Goal: Task Accomplishment & Management: Complete application form

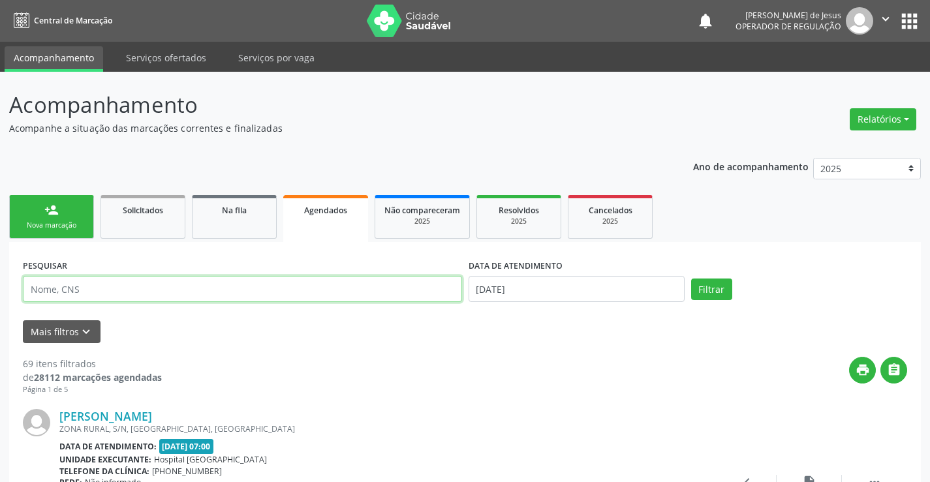
click at [419, 288] on input "text" at bounding box center [242, 289] width 439 height 26
click at [418, 287] on input "text" at bounding box center [242, 289] width 439 height 26
drag, startPoint x: 418, startPoint y: 286, endPoint x: 409, endPoint y: 268, distance: 21.0
click at [415, 281] on input "text" at bounding box center [242, 289] width 439 height 26
type input "704000365721562"
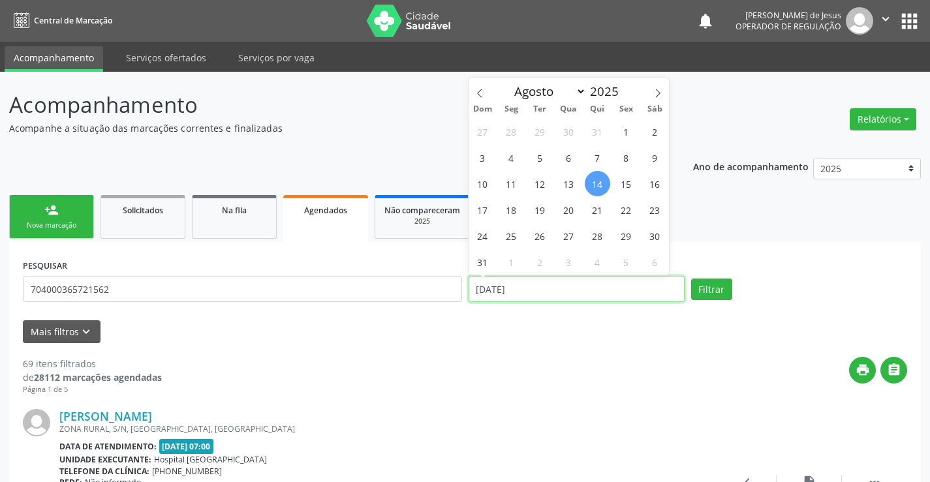
click at [514, 285] on input "14[DATE]" at bounding box center [577, 289] width 216 height 26
click at [575, 209] on span "20" at bounding box center [568, 209] width 25 height 25
type input "[DATE]"
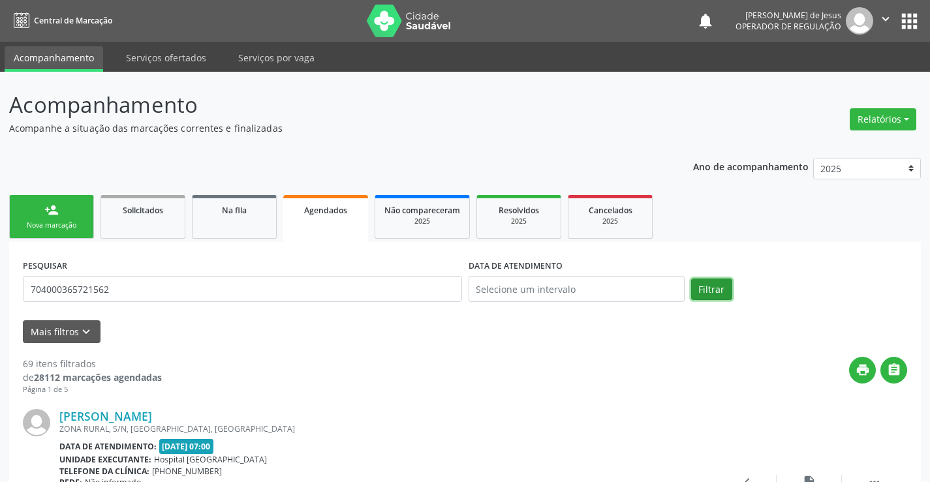
click at [712, 295] on button "Filtrar" at bounding box center [711, 290] width 41 height 22
click at [339, 206] on span "Agendados" at bounding box center [325, 210] width 43 height 11
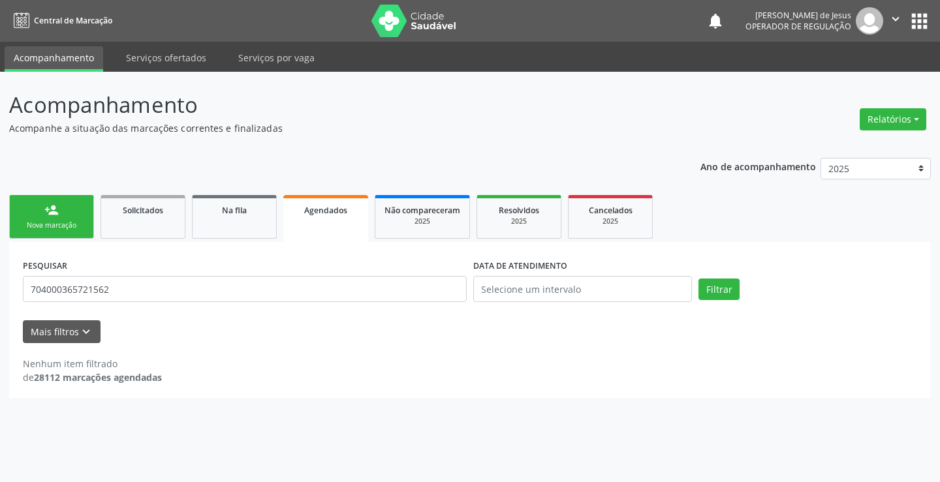
drag, startPoint x: 339, startPoint y: 206, endPoint x: 366, endPoint y: 142, distance: 69.3
click at [365, 158] on div "Ano de acompanhamento 2025 2024 2023 person_add Nova marcação Solicitados Na fi…" at bounding box center [469, 273] width 921 height 249
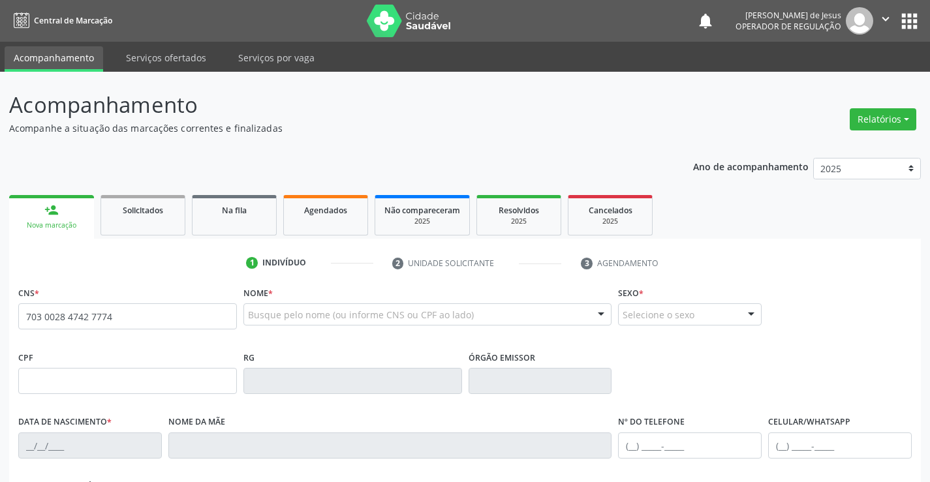
type input "703 0028 4742 7774"
type input "0728698609"
type input "0[DATE]"
type input "[PHONE_NUMBER]"
type input "000.637.315-17"
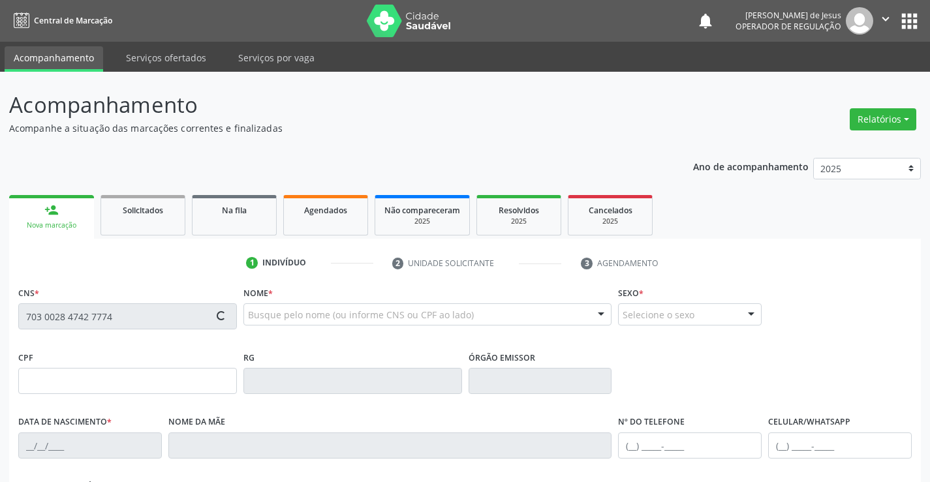
type input "SN"
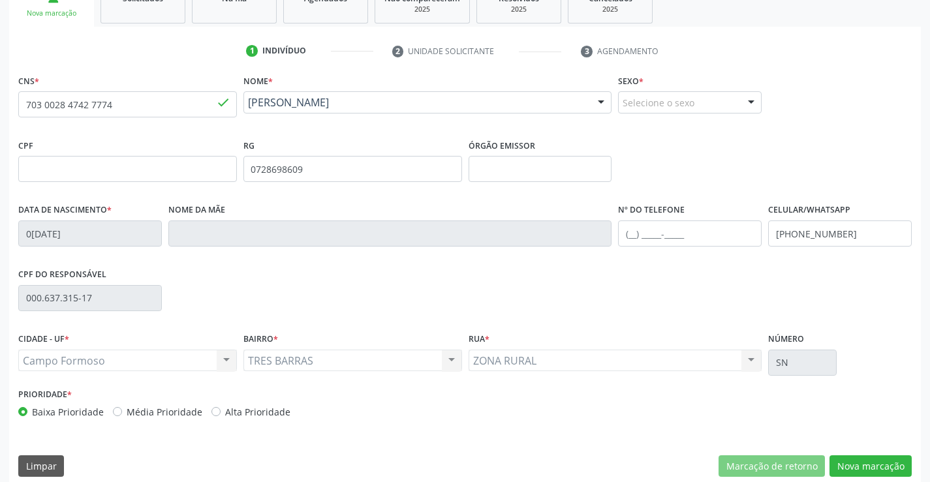
scroll to position [225, 0]
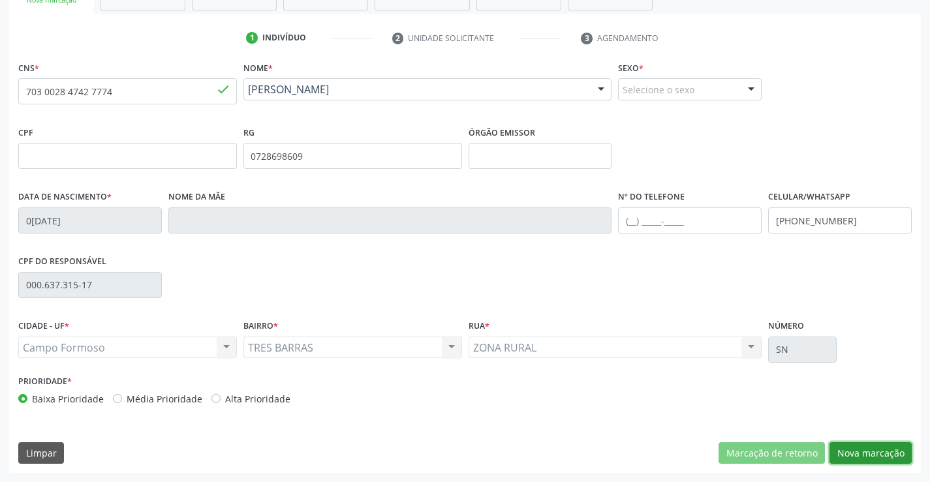
click at [847, 459] on button "Nova marcação" at bounding box center [870, 453] width 82 height 22
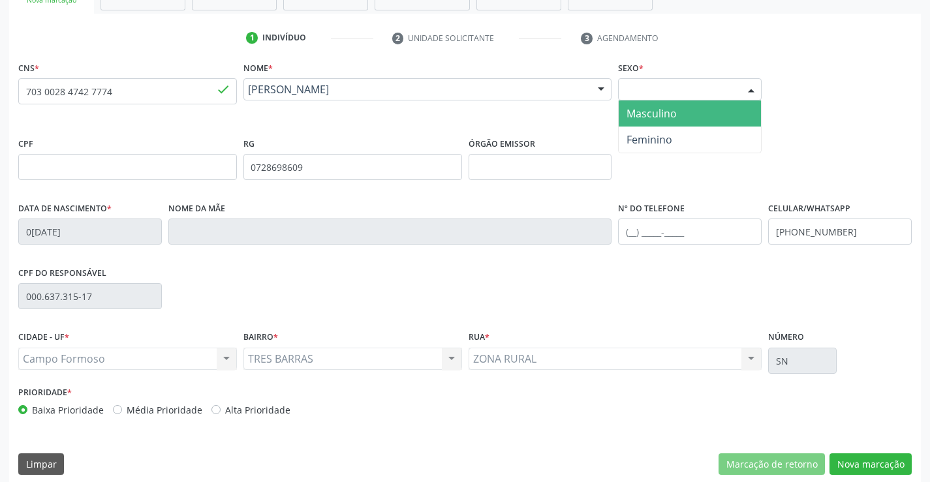
click at [750, 88] on div at bounding box center [751, 90] width 20 height 22
click at [648, 109] on span "Masculino" at bounding box center [651, 113] width 50 height 14
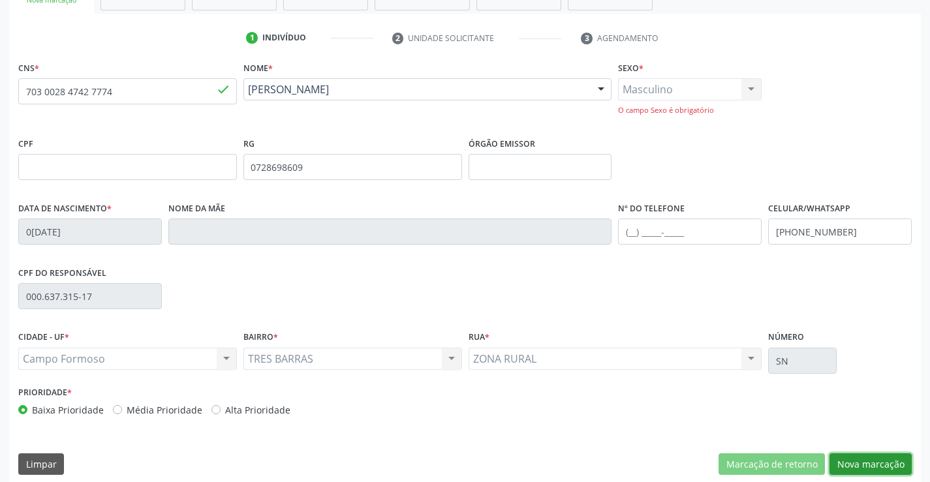
click at [861, 460] on button "Nova marcação" at bounding box center [870, 465] width 82 height 22
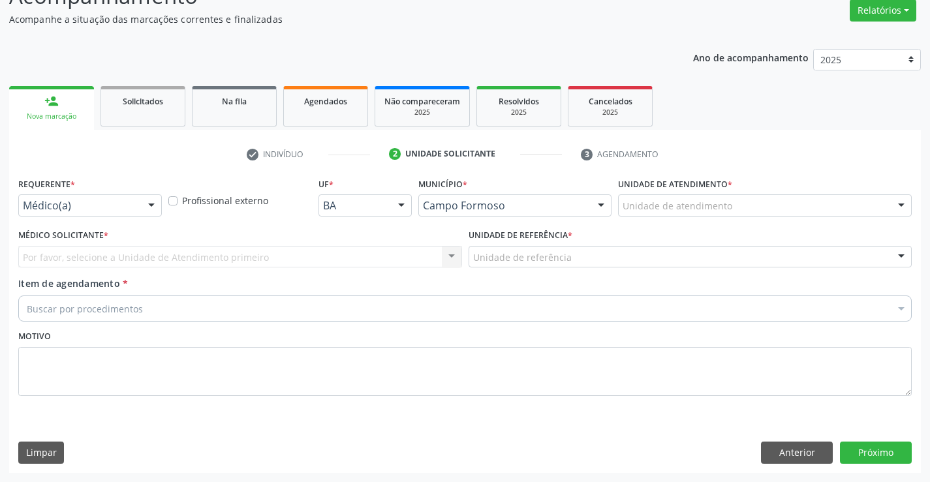
scroll to position [109, 0]
click at [146, 208] on div at bounding box center [152, 206] width 20 height 22
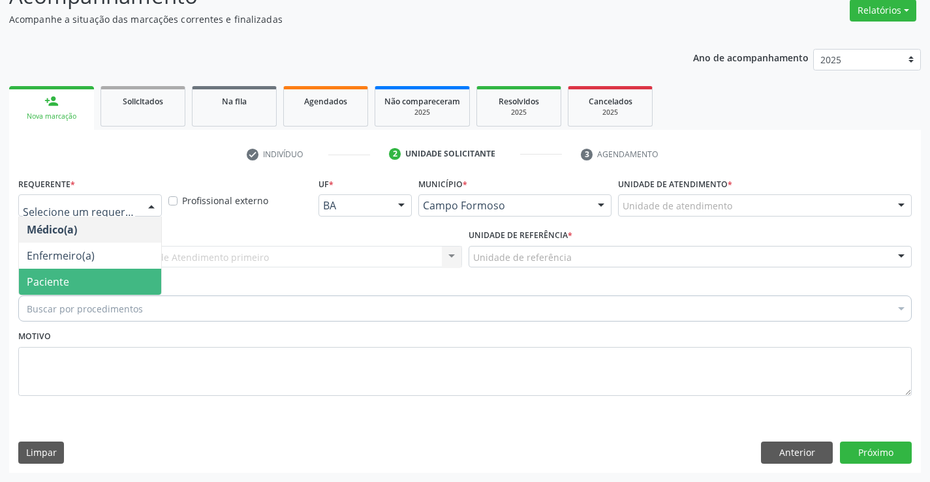
click at [78, 279] on span "Paciente" at bounding box center [90, 282] width 142 height 26
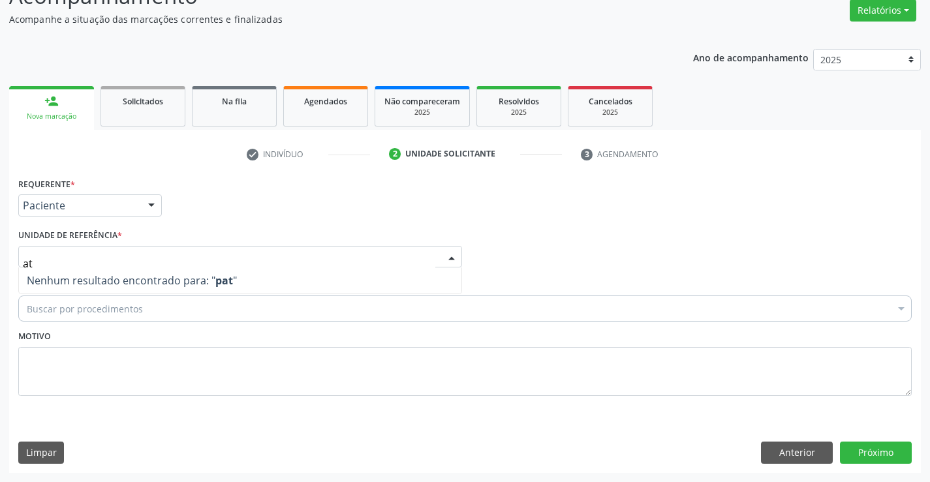
type input "t"
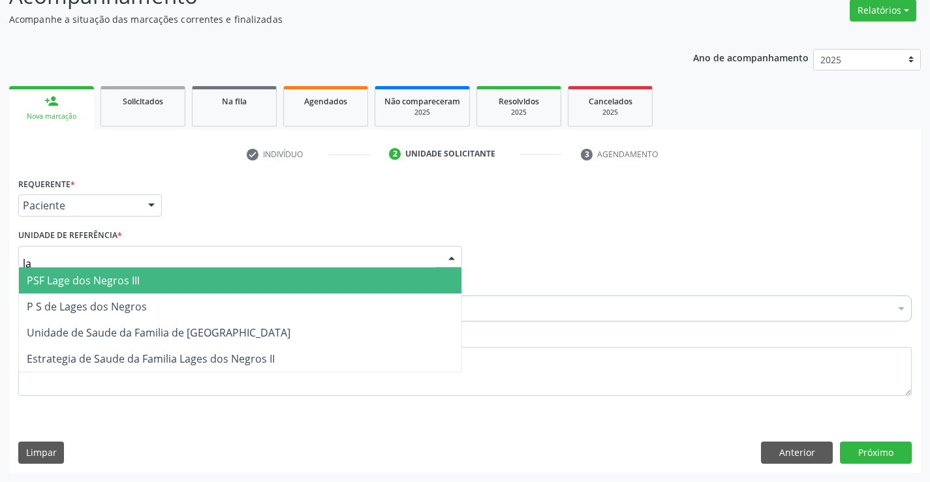
type input "lag"
click at [105, 287] on span "PSF Lage dos Negros III" at bounding box center [83, 280] width 113 height 14
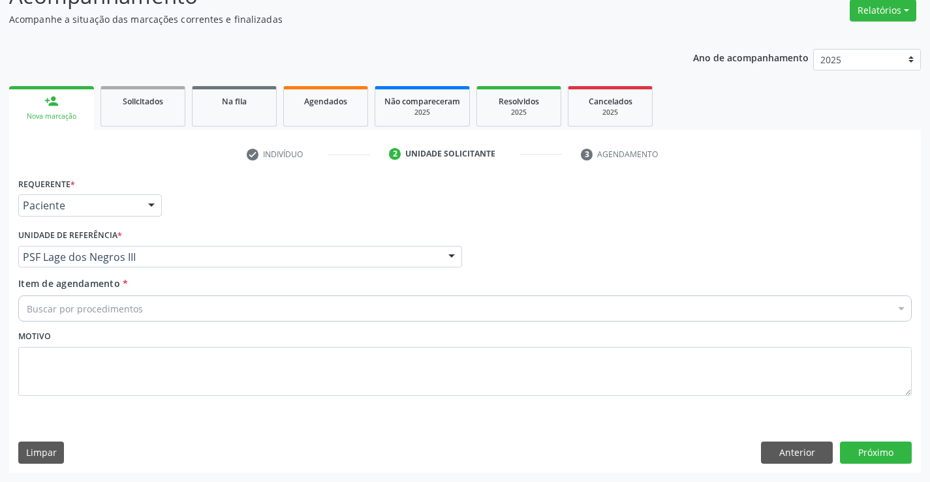
click at [86, 316] on div "Buscar por procedimentos" at bounding box center [464, 309] width 893 height 26
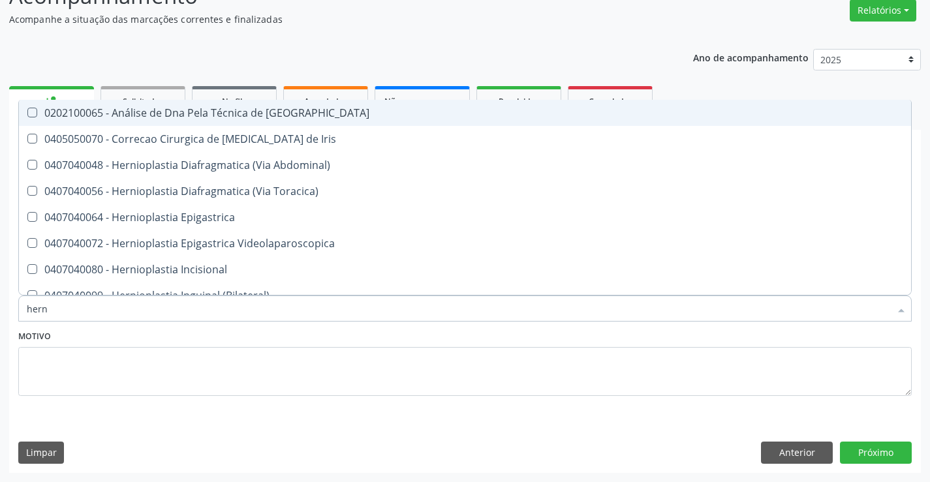
type input "herni"
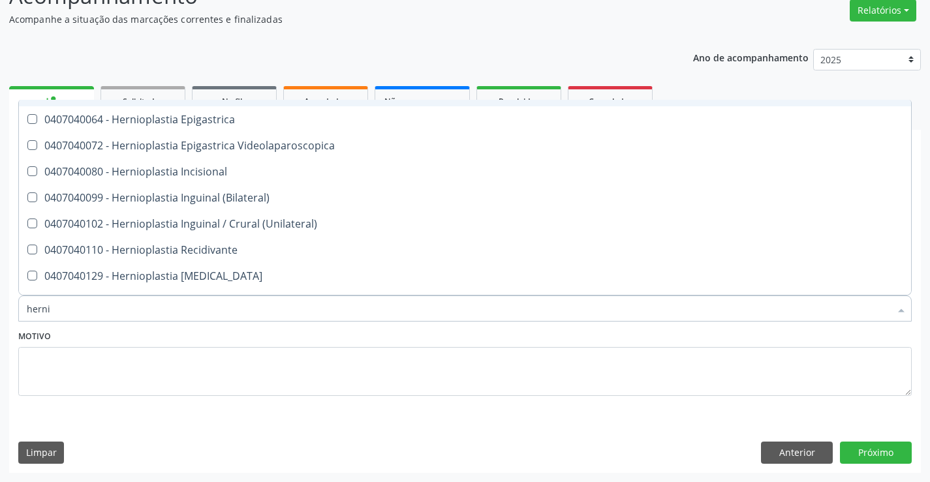
scroll to position [81, 0]
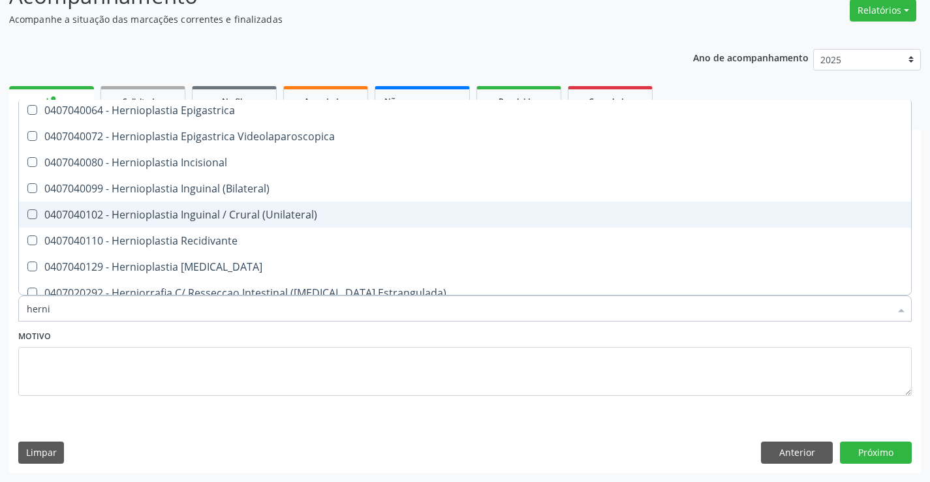
click at [287, 218] on div "0407040102 - Hernioplastia Inguinal / Crural (Unilateral)" at bounding box center [465, 214] width 876 height 10
checkbox \(Unilateral\) "true"
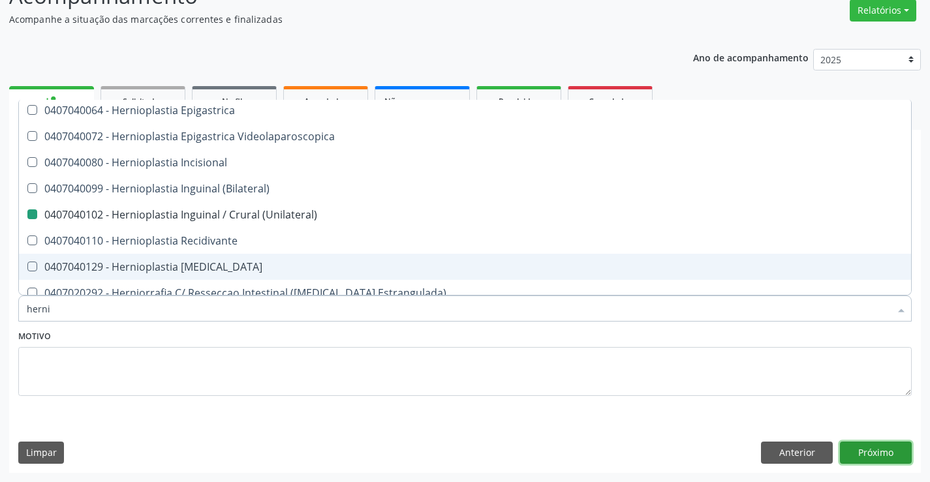
click at [875, 446] on button "Próximo" at bounding box center [876, 453] width 72 height 22
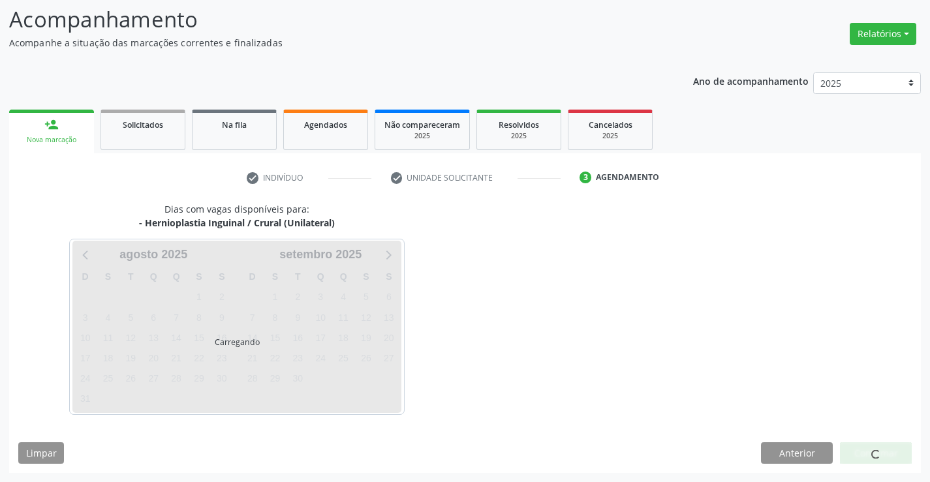
scroll to position [0, 0]
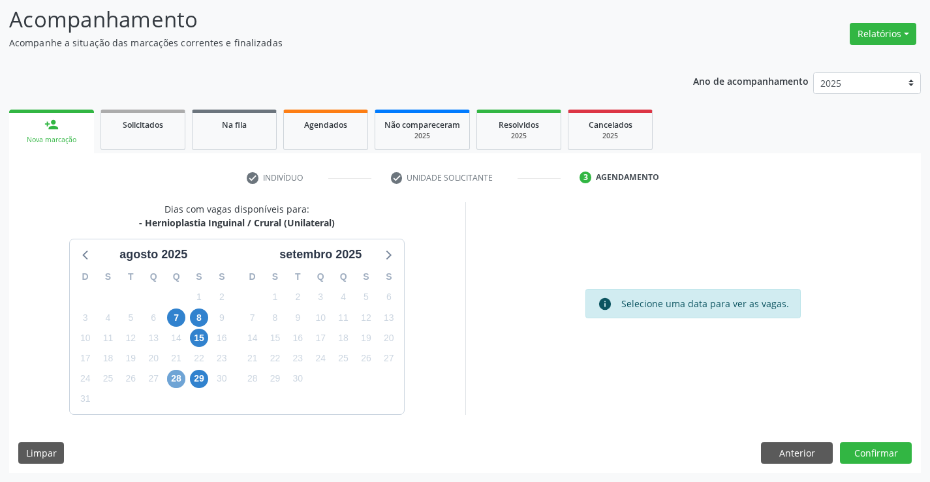
click at [173, 377] on span "28" at bounding box center [176, 379] width 18 height 18
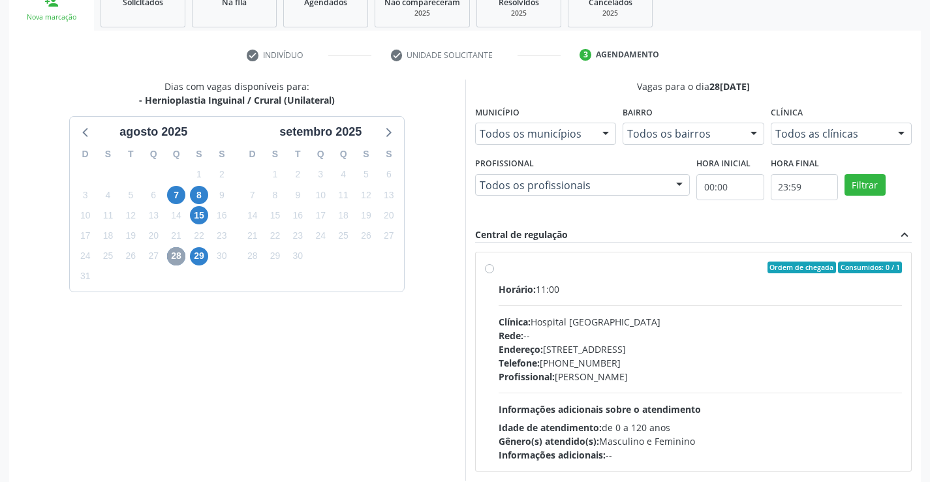
scroll to position [274, 0]
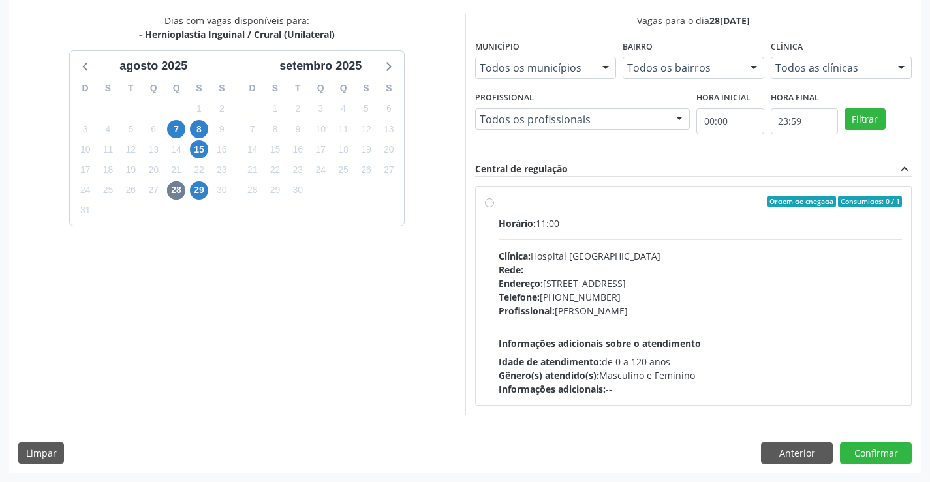
click at [499, 201] on label "Ordem de chegada Consumidos: 0 / 1 Horário: 11:00 Clínica: Hospital [GEOGRAPHIC…" at bounding box center [701, 296] width 404 height 200
click at [488, 201] on input "Ordem de chegada Consumidos: 0 / 1 Horário: 11:00 Clínica: Hospital [GEOGRAPHIC…" at bounding box center [489, 202] width 9 height 12
radio input "true"
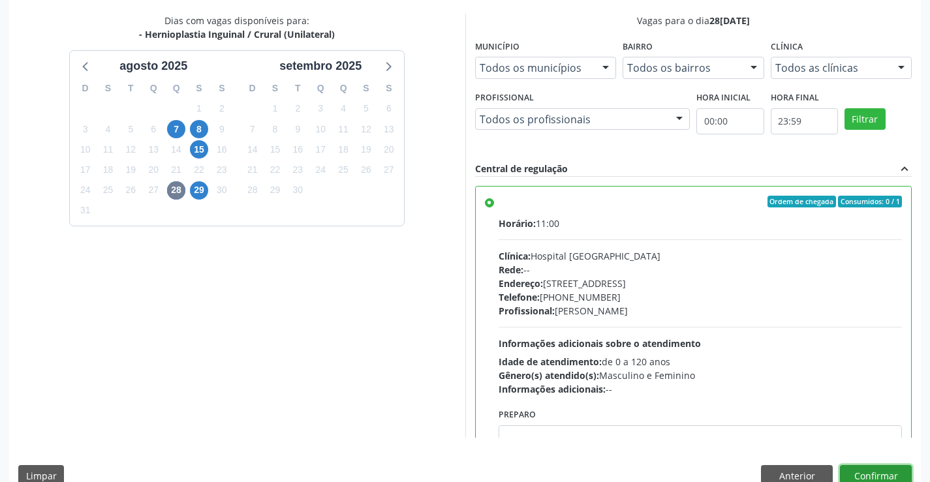
click at [852, 472] on button "Confirmar" at bounding box center [876, 476] width 72 height 22
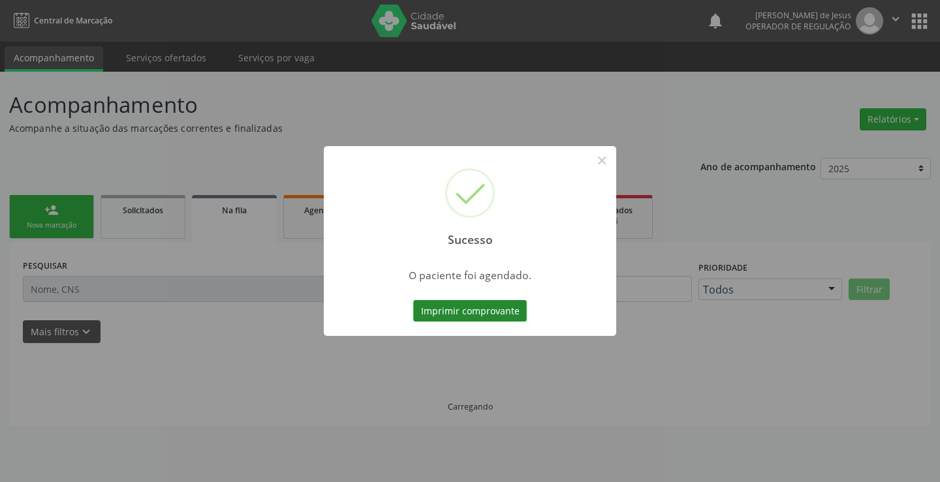
click at [455, 310] on button "Imprimir comprovante" at bounding box center [470, 311] width 114 height 22
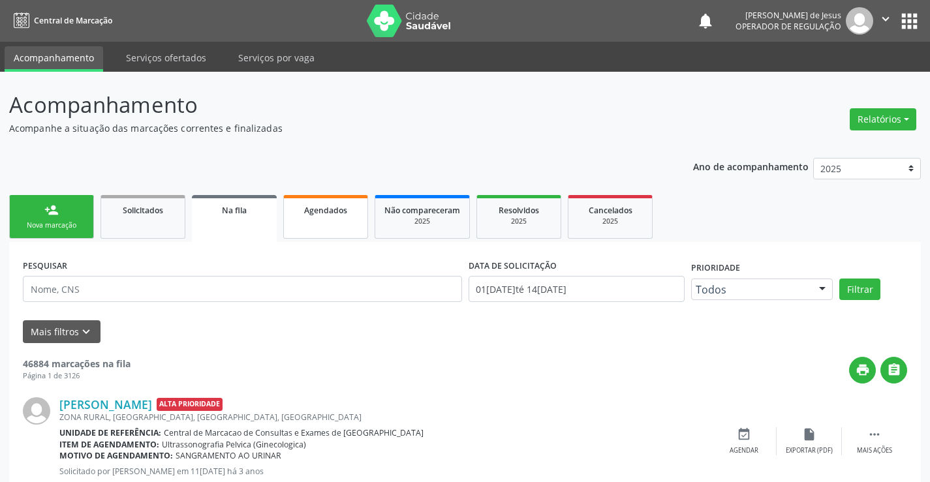
click at [333, 211] on span "Agendados" at bounding box center [325, 210] width 43 height 11
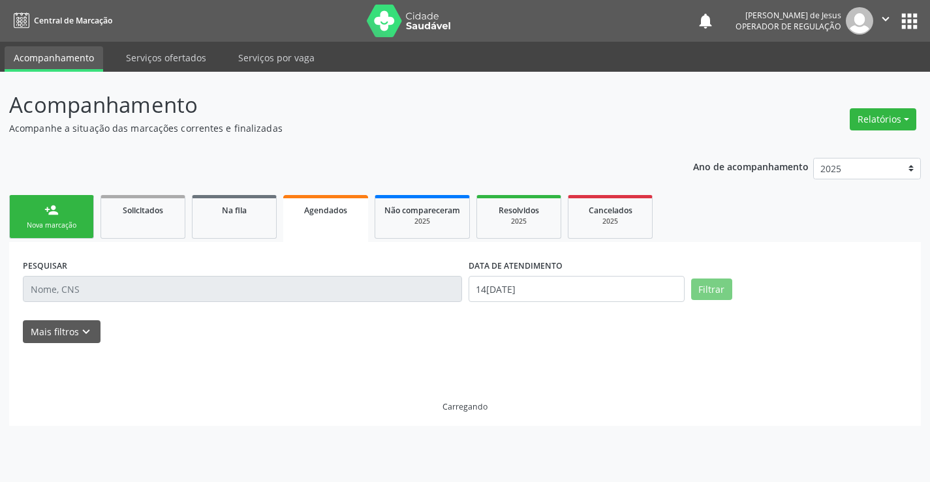
click at [330, 214] on span "Agendados" at bounding box center [325, 210] width 43 height 11
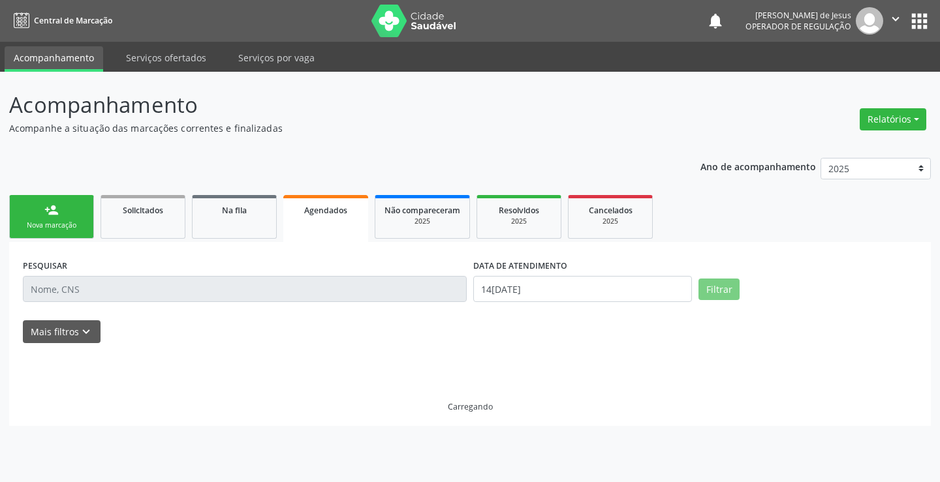
click at [330, 214] on span "Agendados" at bounding box center [325, 210] width 43 height 11
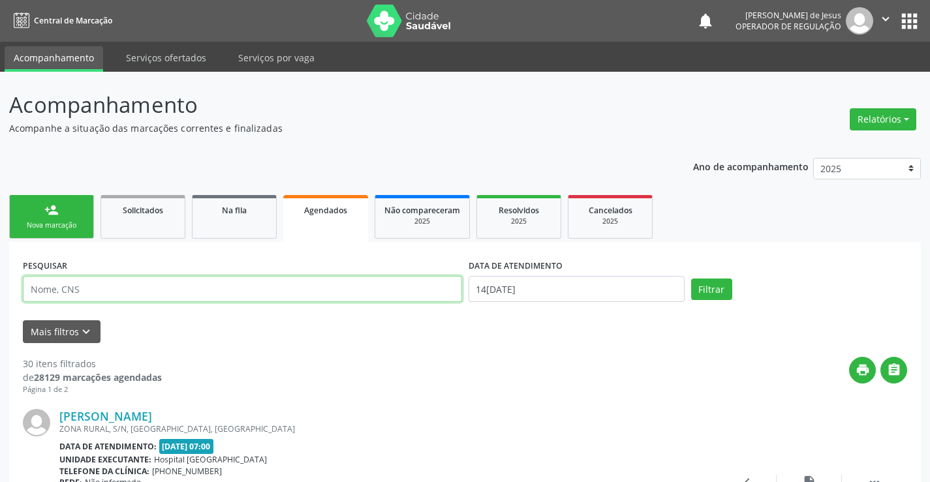
click at [300, 281] on input "text" at bounding box center [242, 289] width 439 height 26
click at [300, 286] on input "text" at bounding box center [242, 289] width 439 height 26
type input "702407097219529"
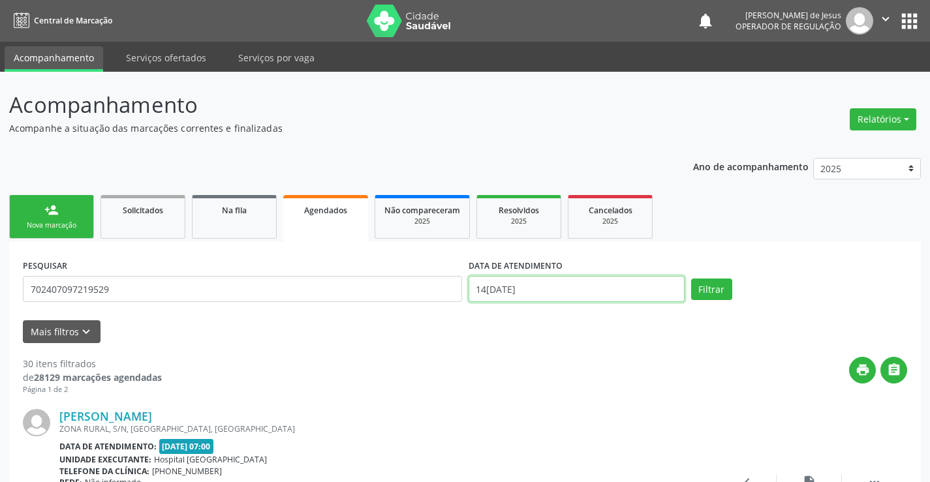
click at [515, 285] on input "14[DATE]" at bounding box center [577, 289] width 216 height 26
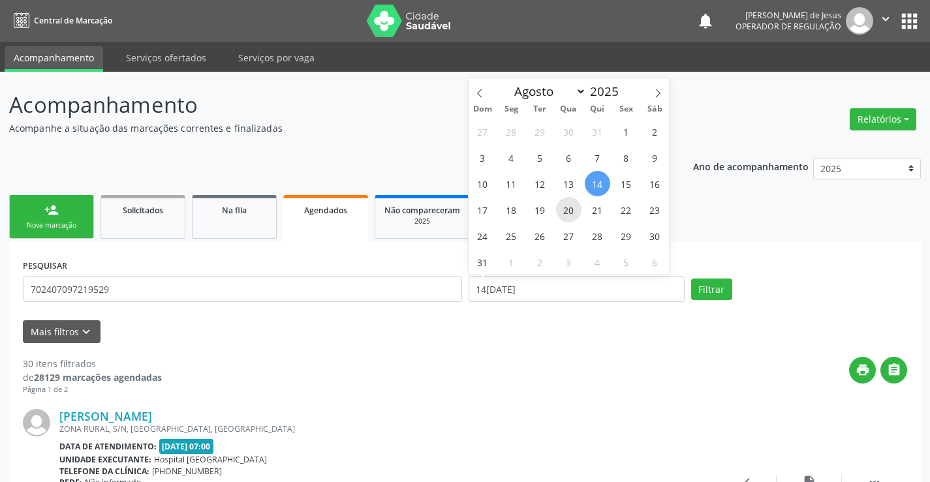
click at [566, 202] on span "20" at bounding box center [568, 209] width 25 height 25
type input "[DATE]"
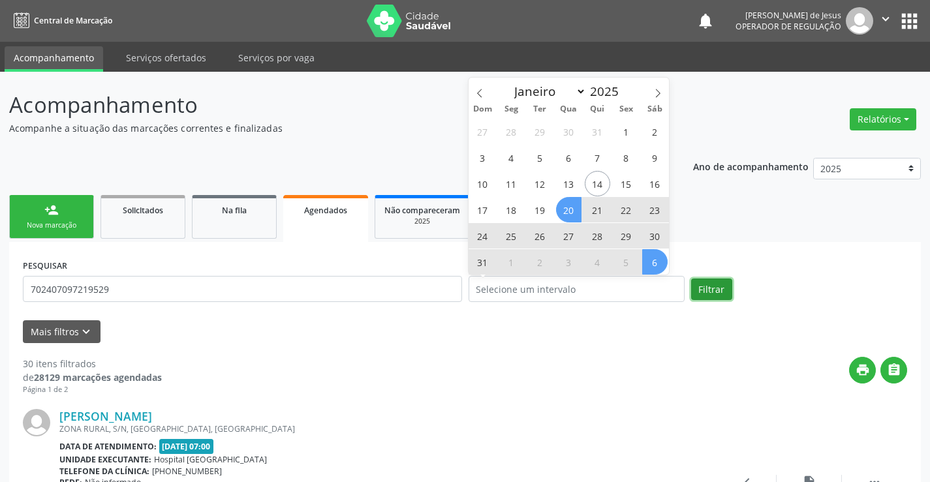
click at [718, 284] on button "Filtrar" at bounding box center [711, 290] width 41 height 22
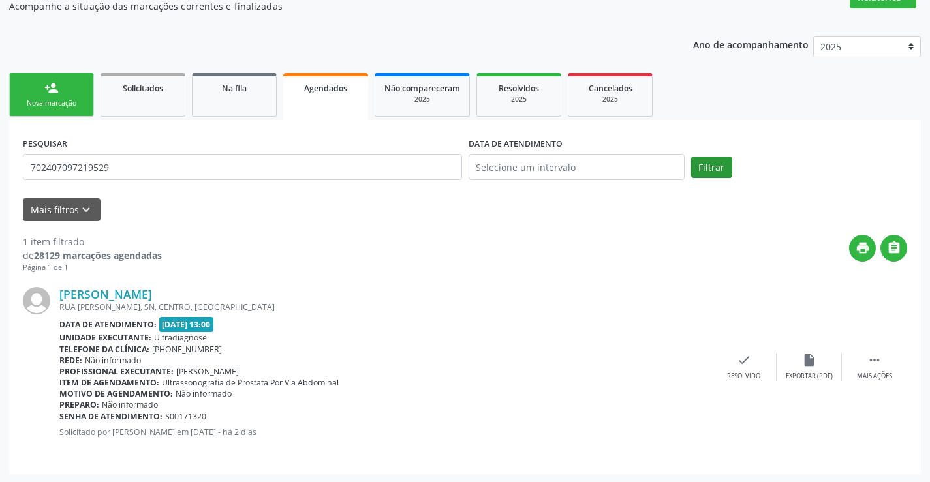
scroll to position [123, 0]
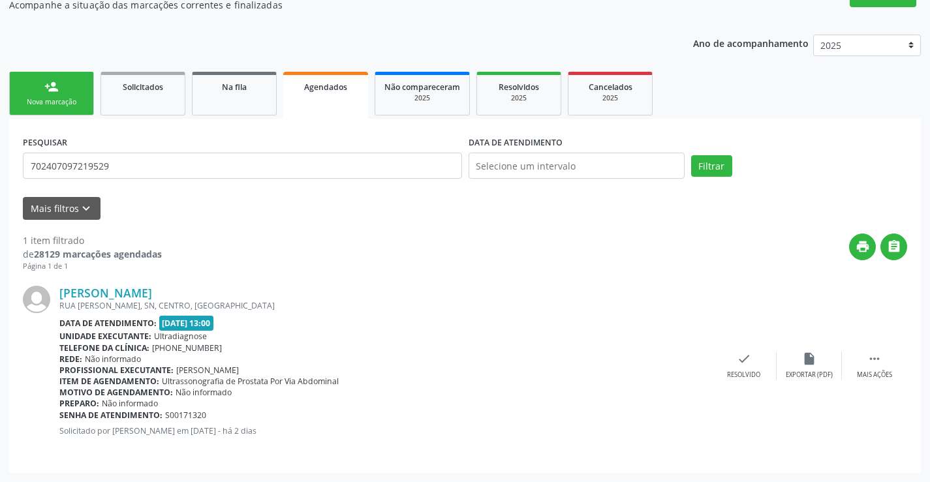
click at [24, 102] on div "Nova marcação" at bounding box center [51, 102] width 65 height 10
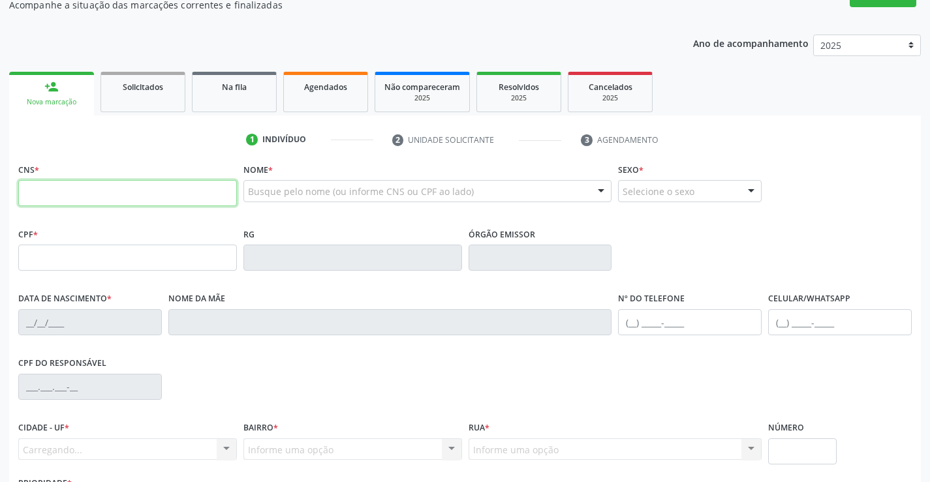
click at [31, 197] on input "text" at bounding box center [127, 193] width 219 height 26
type input "704 3055 3665 9698"
type input "0975224069"
type input "SSPBA"
type input "[DATE]"
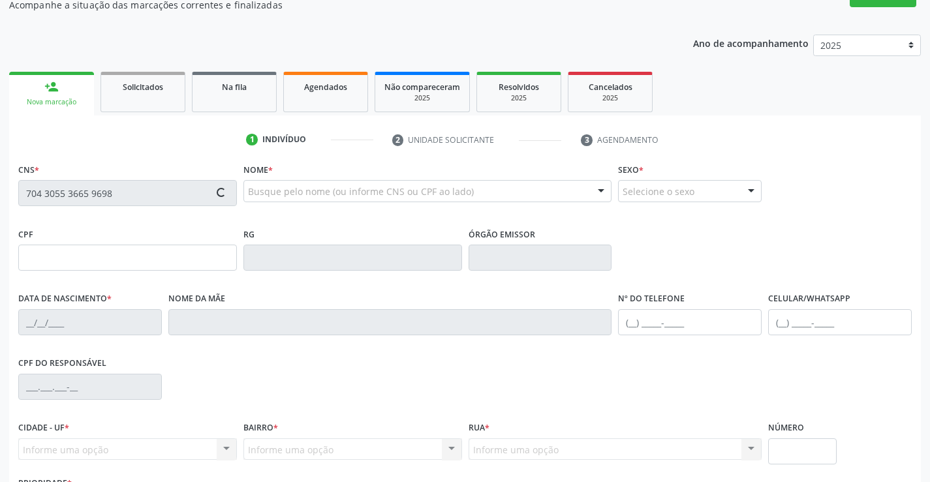
type input "[PHONE_NUMBER]"
type input "038.388.285-00"
type input "S/N"
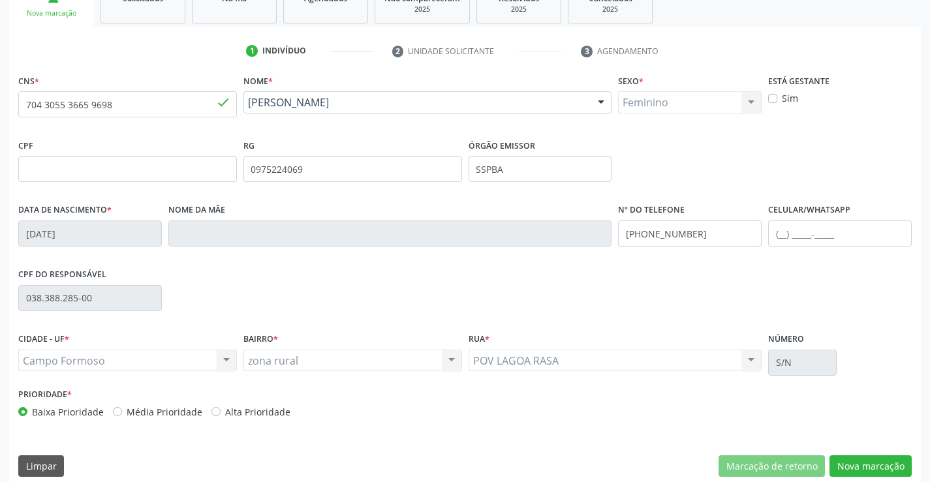
scroll to position [225, 0]
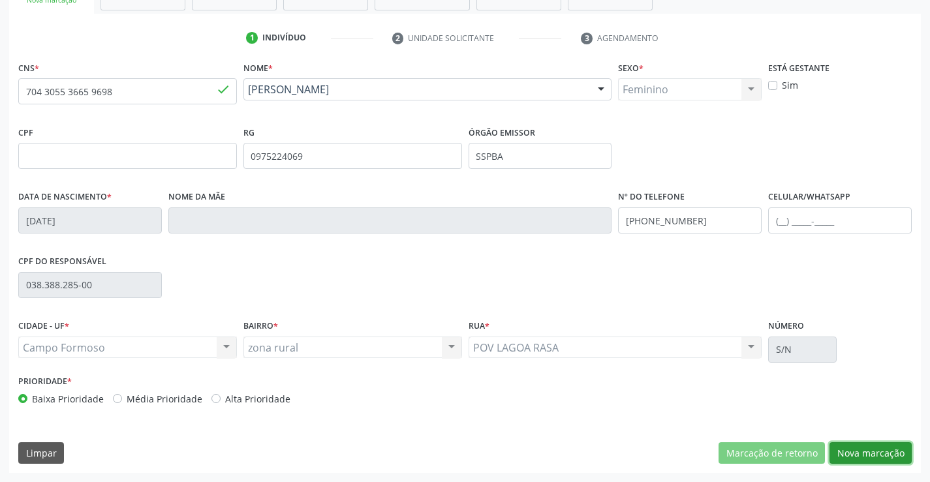
click at [867, 457] on button "Nova marcação" at bounding box center [870, 453] width 82 height 22
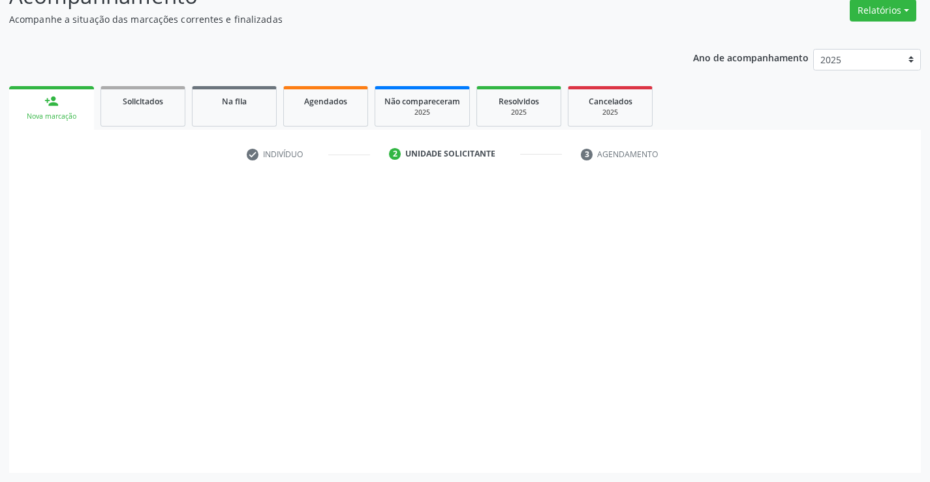
scroll to position [109, 0]
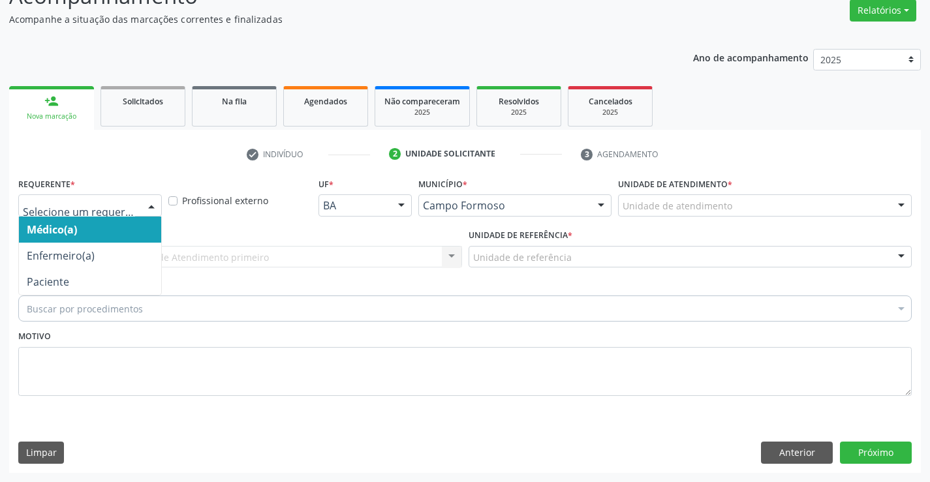
click at [153, 204] on div at bounding box center [152, 206] width 20 height 22
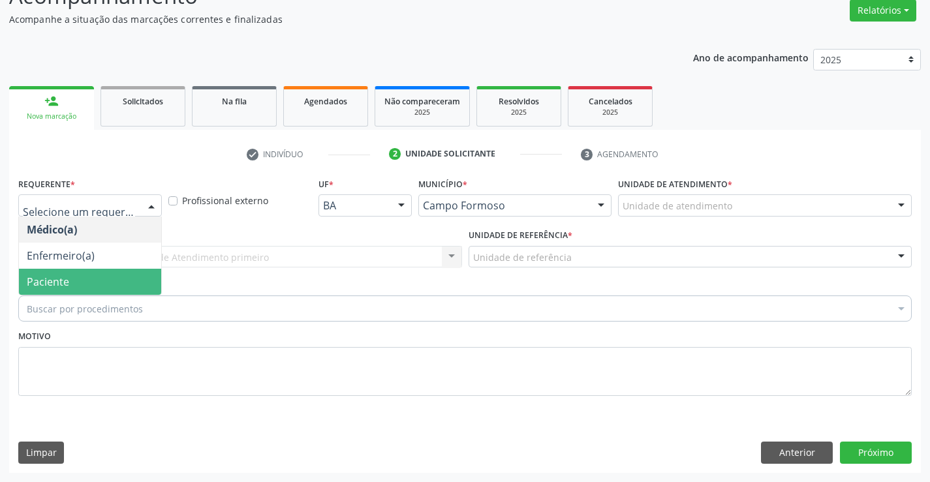
drag, startPoint x: 54, startPoint y: 283, endPoint x: 51, endPoint y: 277, distance: 7.0
click at [52, 283] on span "Paciente" at bounding box center [48, 282] width 42 height 14
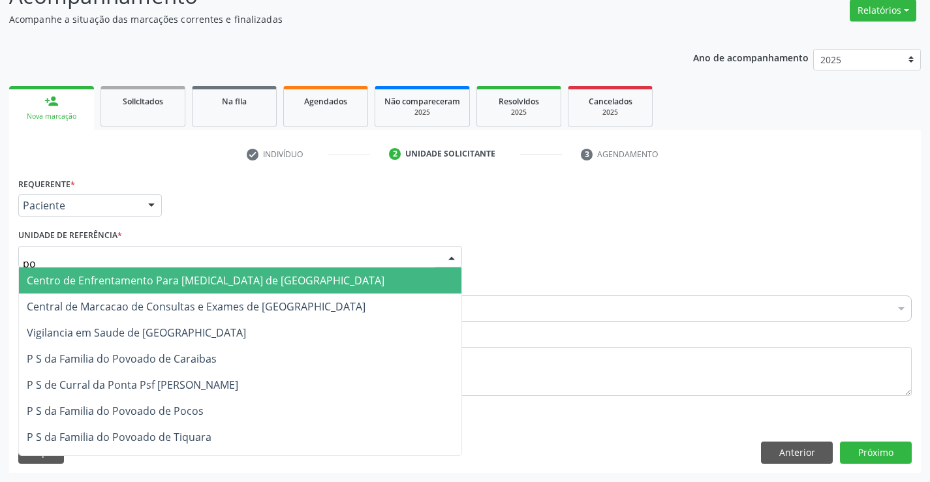
type input "poc"
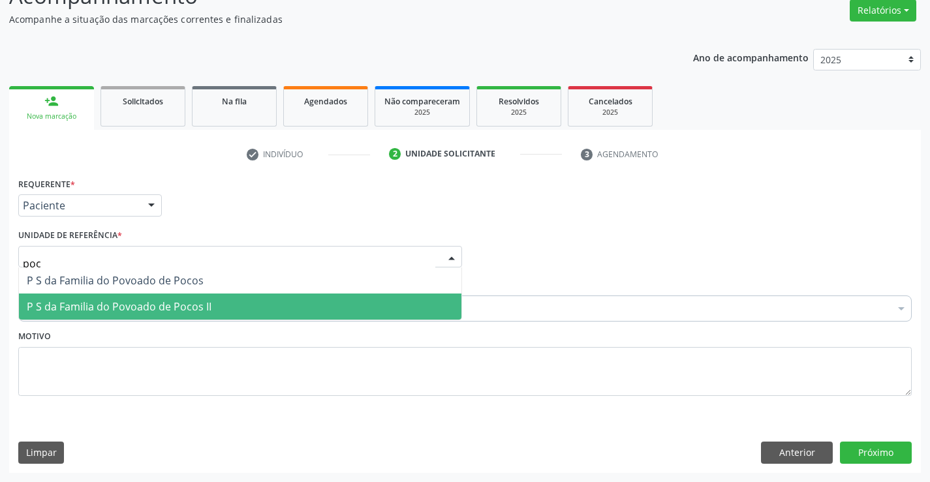
click at [87, 304] on span "P S da Familia do Povoado de Pocos II" at bounding box center [119, 307] width 185 height 14
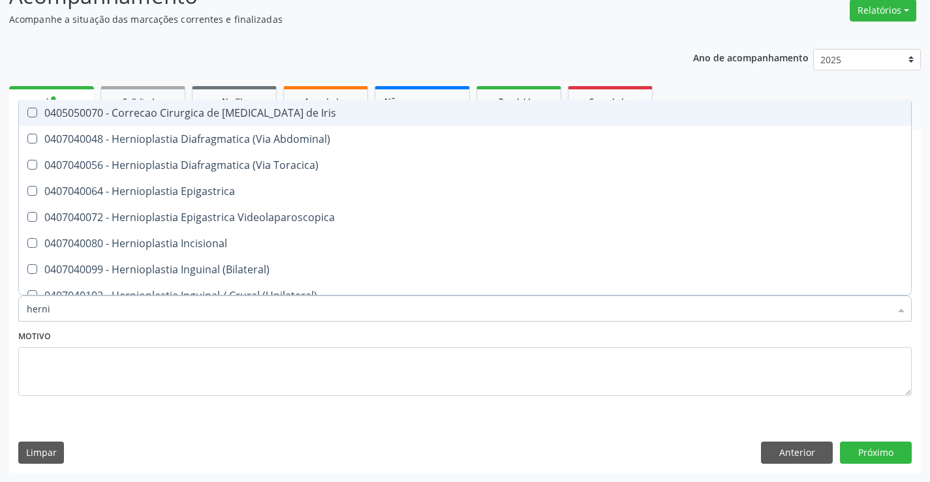
type input "hernio"
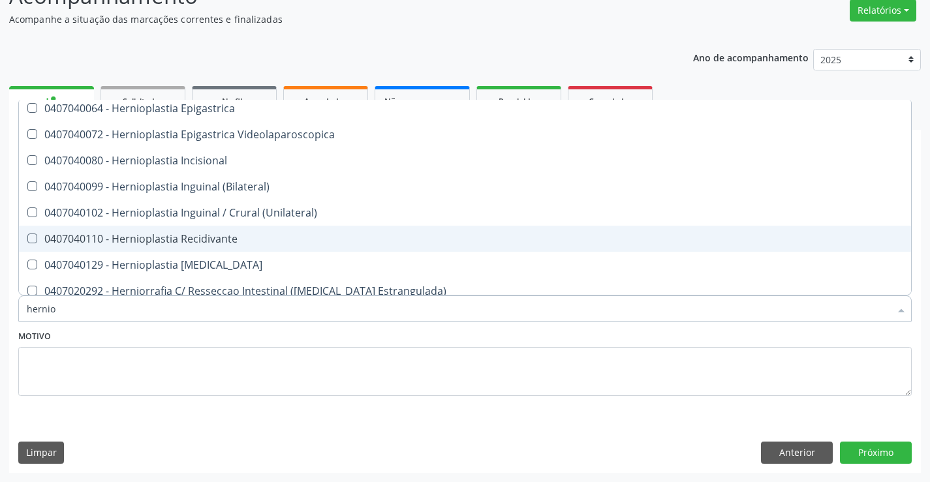
scroll to position [74, 0]
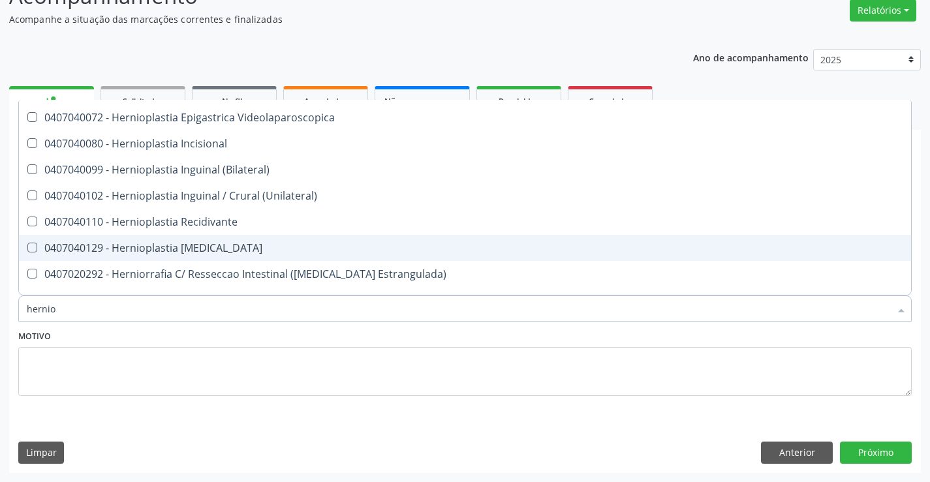
click at [211, 249] on div "0407040129 - Hernioplastia [MEDICAL_DATA]" at bounding box center [465, 248] width 876 height 10
checkbox Umbilical "true"
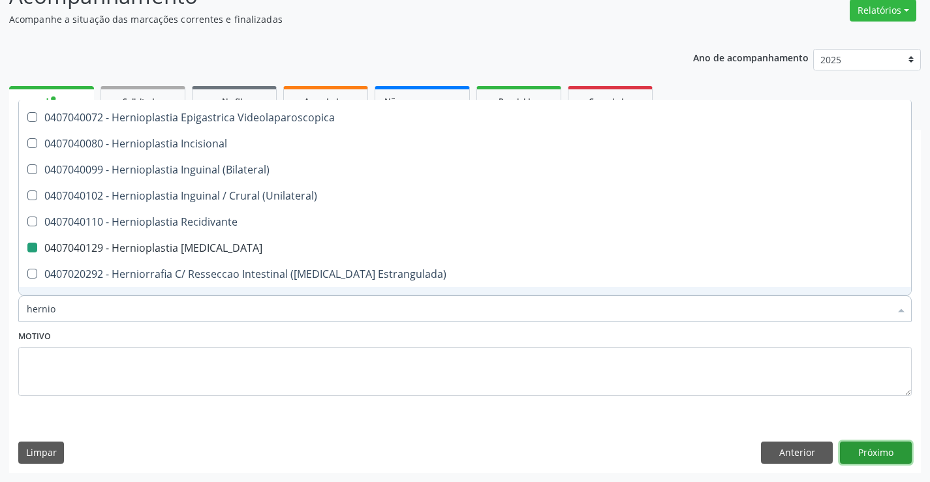
click at [880, 455] on button "Próximo" at bounding box center [876, 453] width 72 height 22
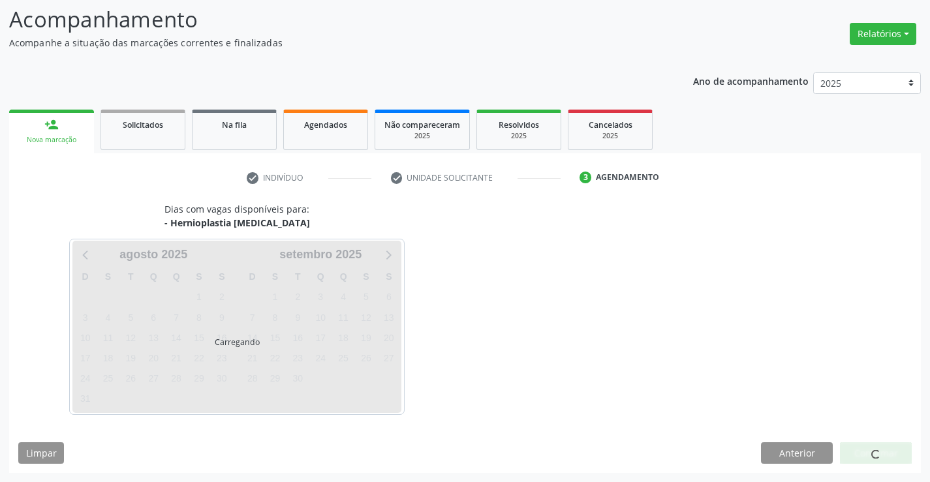
scroll to position [0, 0]
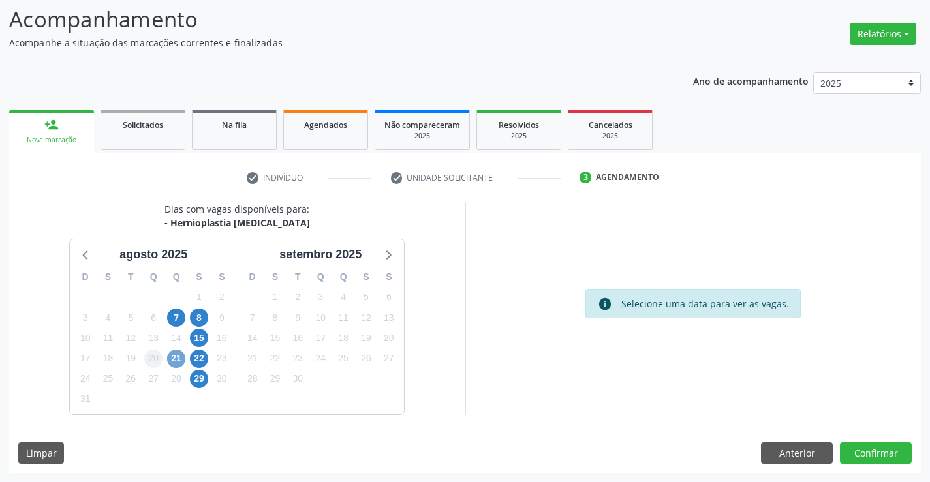
drag, startPoint x: 173, startPoint y: 360, endPoint x: 162, endPoint y: 357, distance: 11.6
click at [168, 358] on span "21" at bounding box center [176, 359] width 18 height 18
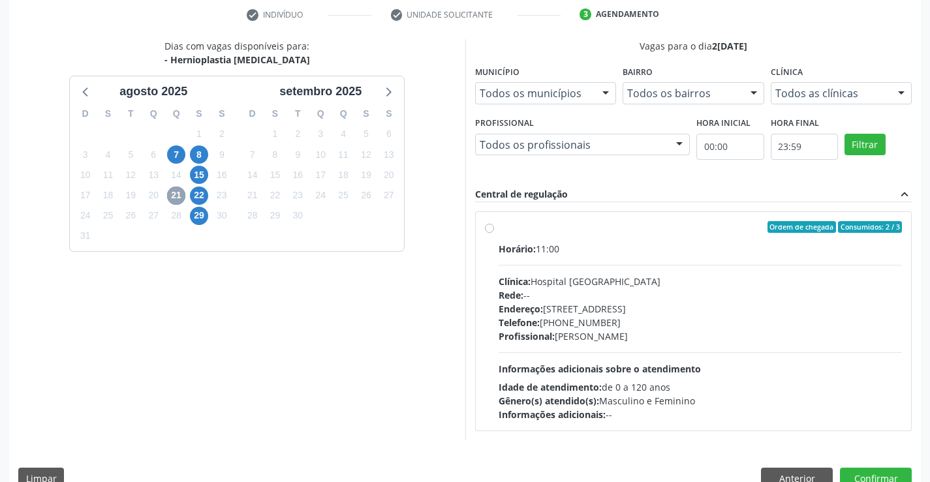
scroll to position [250, 0]
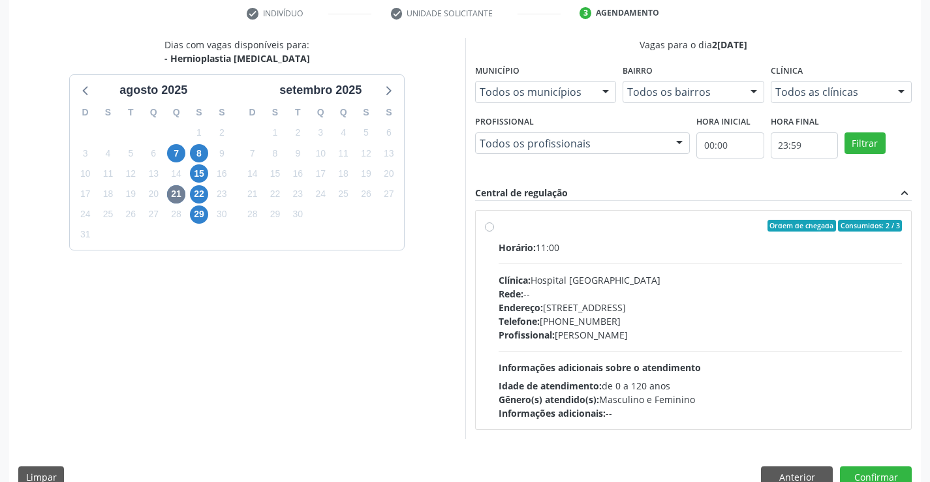
click at [499, 226] on label "Ordem de chegada Consumidos: 2 / 3 Horário: 11:00 Clínica: Hospital [GEOGRAPHIC…" at bounding box center [701, 320] width 404 height 200
click at [491, 226] on input "Ordem de chegada Consumidos: 2 / 3 Horário: 11:00 Clínica: Hospital [GEOGRAPHIC…" at bounding box center [489, 226] width 9 height 12
radio input "true"
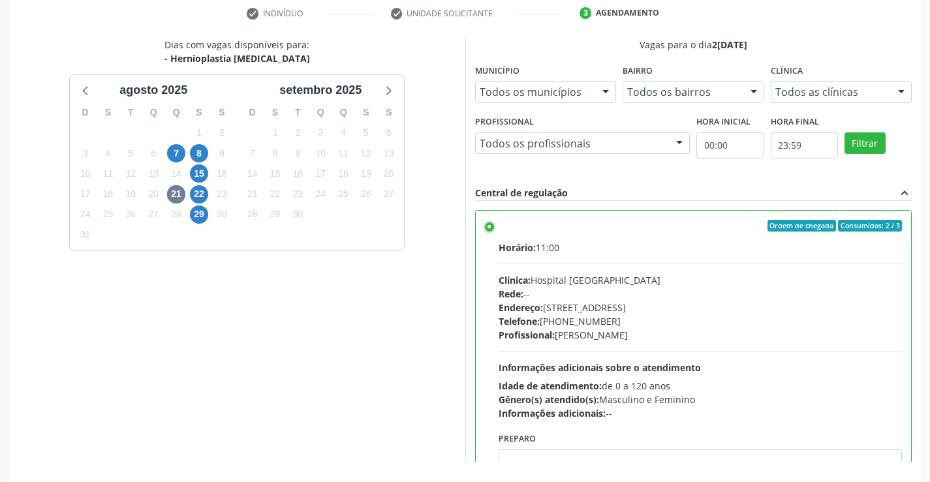
scroll to position [298, 0]
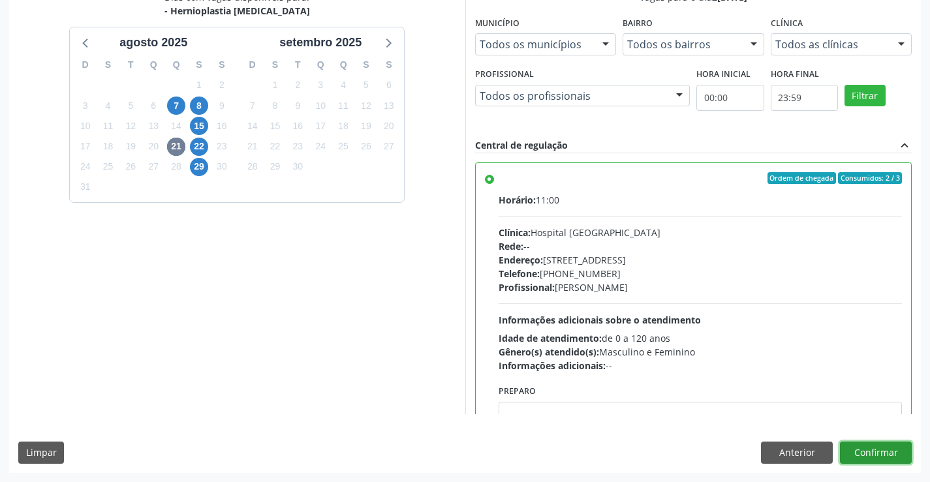
click at [867, 448] on button "Confirmar" at bounding box center [876, 453] width 72 height 22
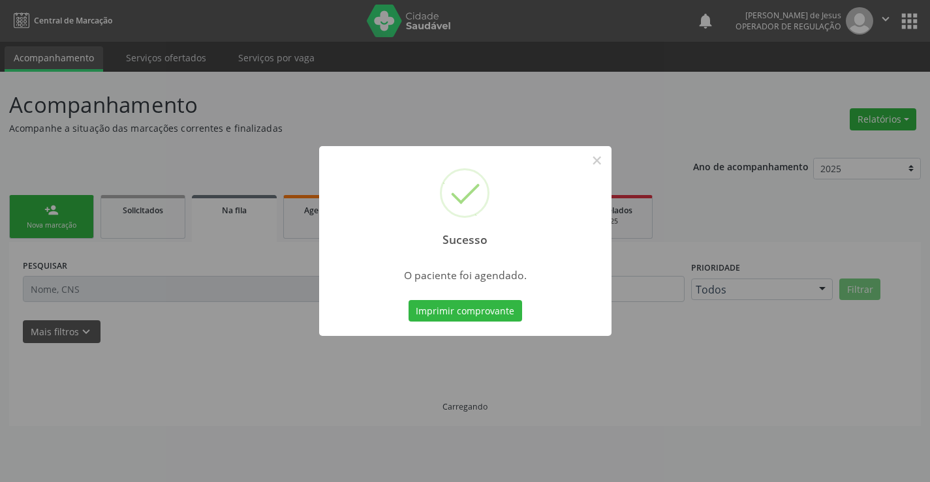
scroll to position [0, 0]
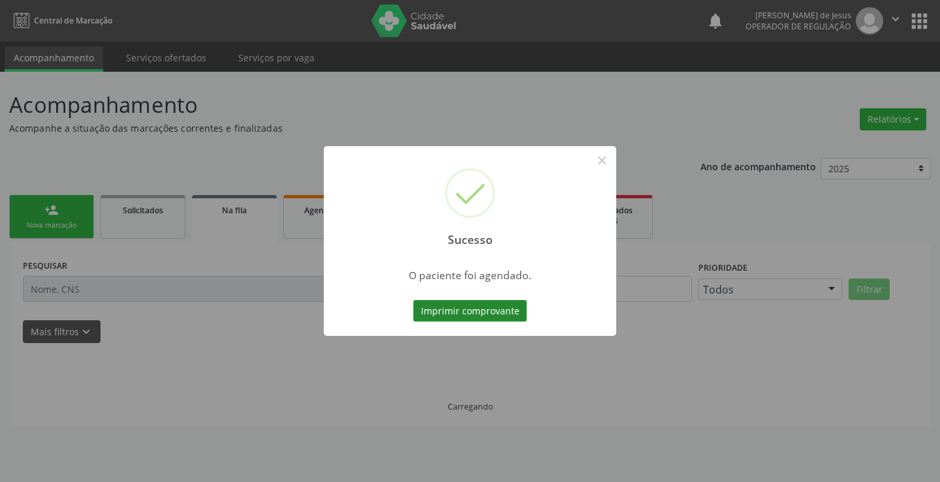
click at [449, 312] on button "Imprimir comprovante" at bounding box center [470, 311] width 114 height 22
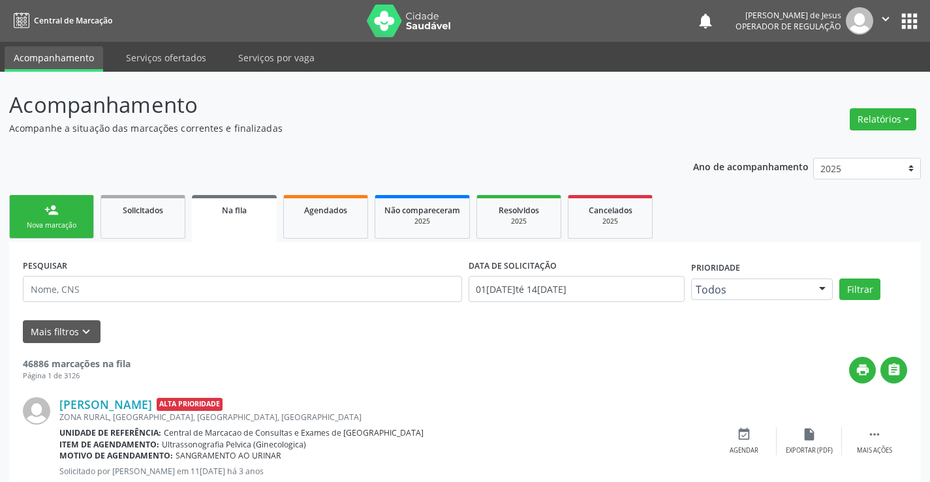
click at [52, 226] on div "Nova marcação" at bounding box center [51, 226] width 65 height 10
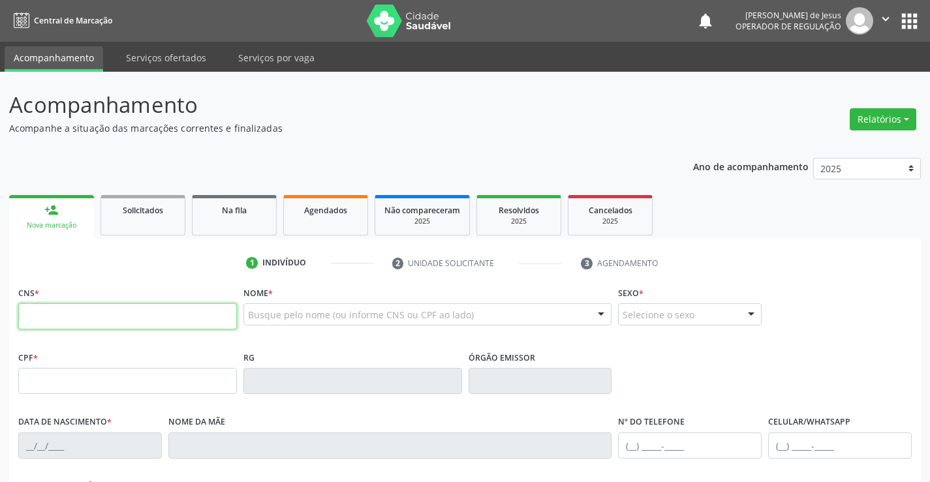
click at [42, 330] on input "text" at bounding box center [127, 316] width 219 height 26
type input "703 1086 6617 4690"
type input "2088882685"
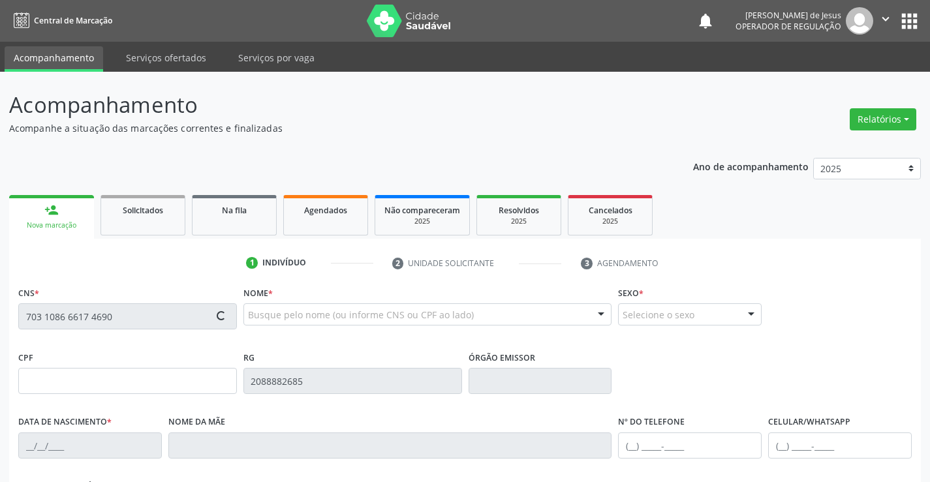
type input "[DATE]"
type input "[PHONE_NUMBER]"
type input "063.070.415-52"
type input "S/N"
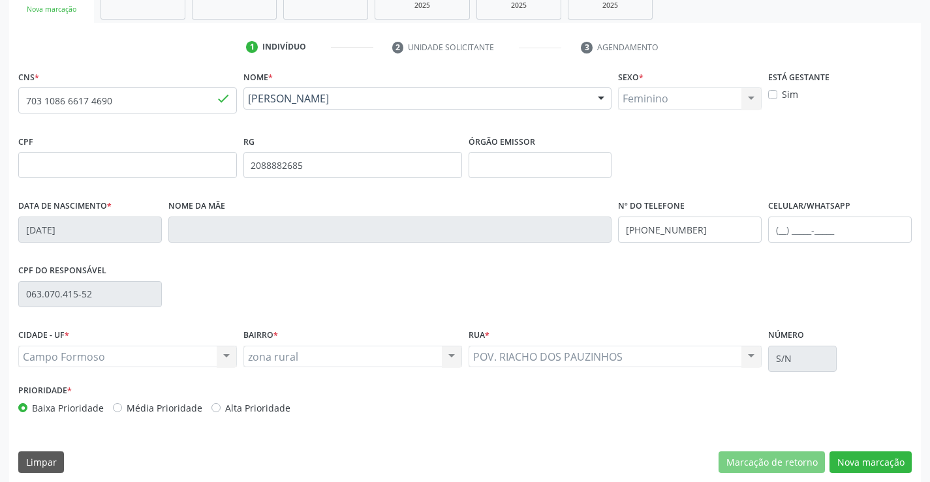
scroll to position [225, 0]
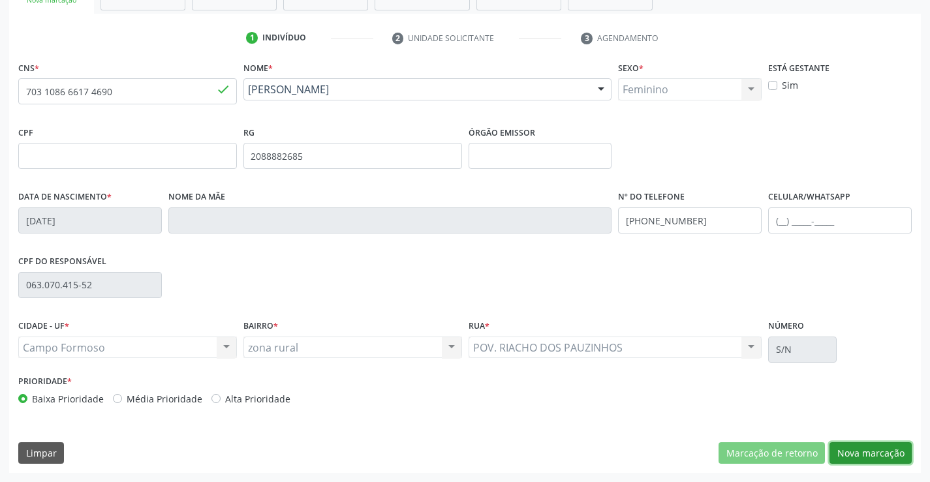
click at [853, 453] on button "Nova marcação" at bounding box center [870, 453] width 82 height 22
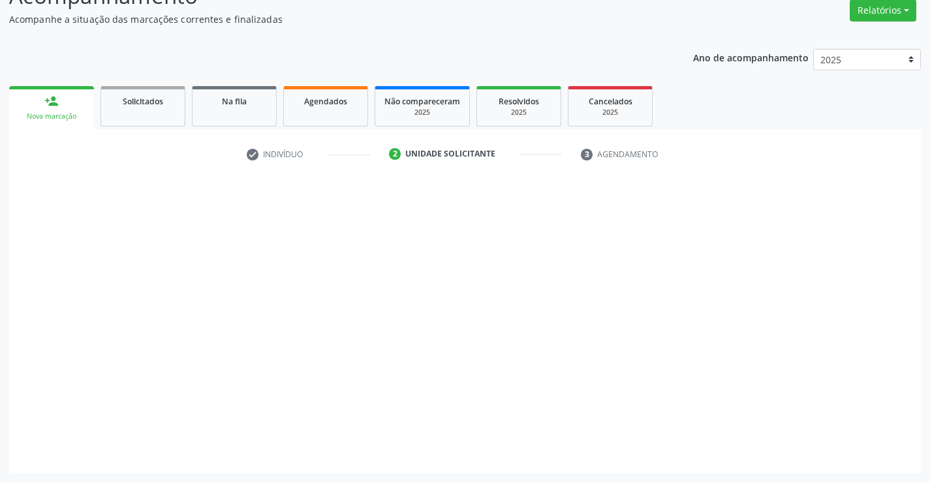
scroll to position [109, 0]
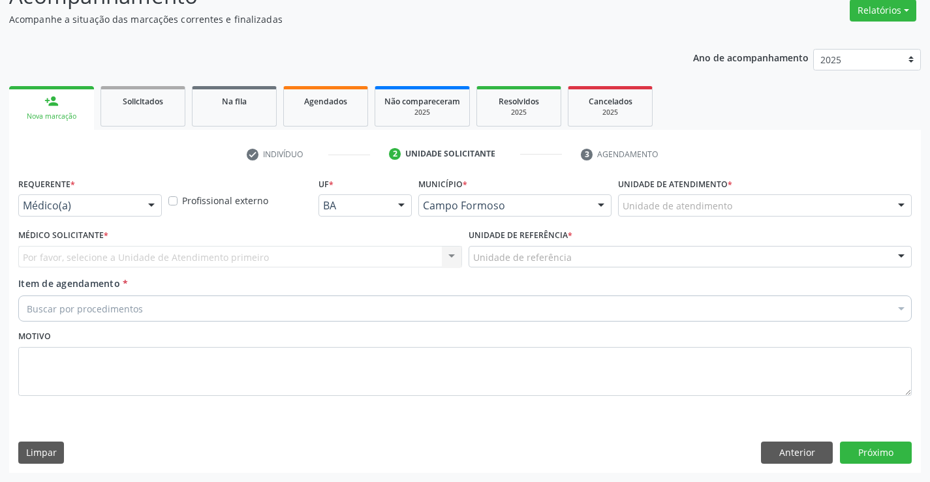
click at [151, 205] on div at bounding box center [152, 206] width 20 height 22
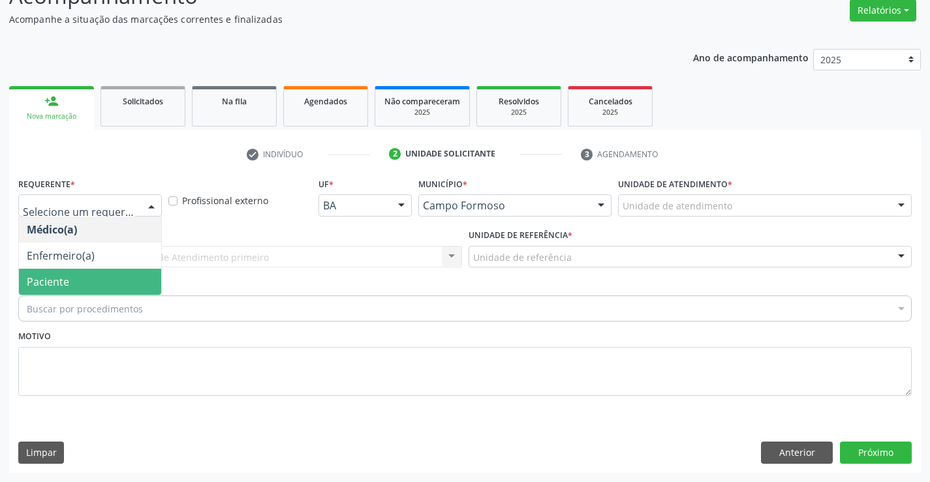
drag, startPoint x: 58, startPoint y: 281, endPoint x: 69, endPoint y: 270, distance: 15.2
click at [57, 281] on span "Paciente" at bounding box center [48, 282] width 42 height 14
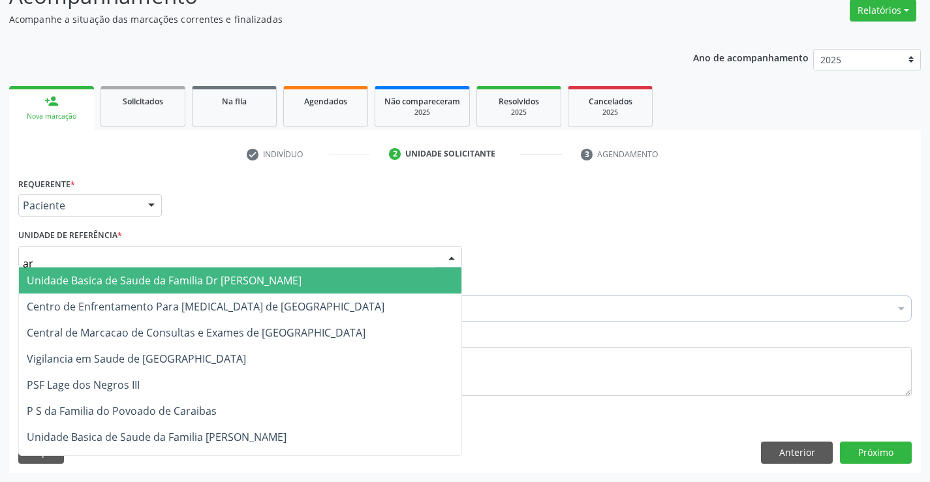
type input "ara"
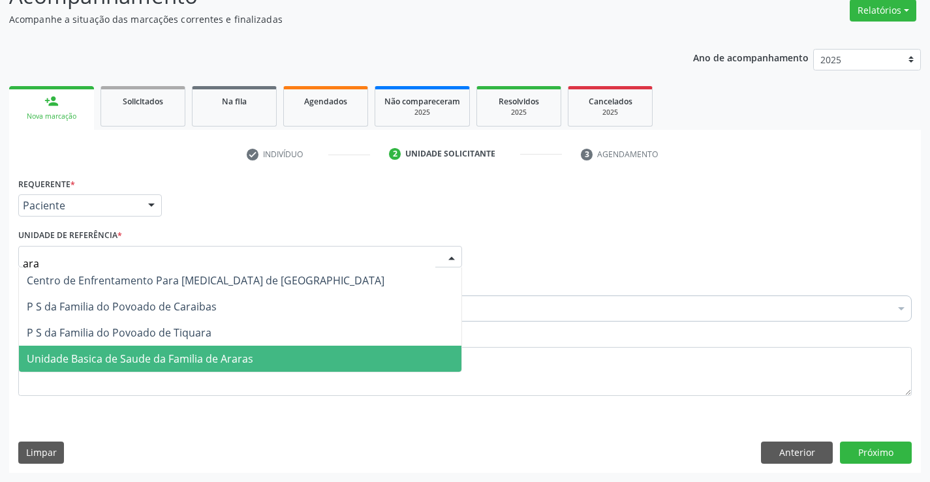
click at [151, 362] on span "Unidade Basica de Saude da Familia de Araras" at bounding box center [140, 359] width 226 height 14
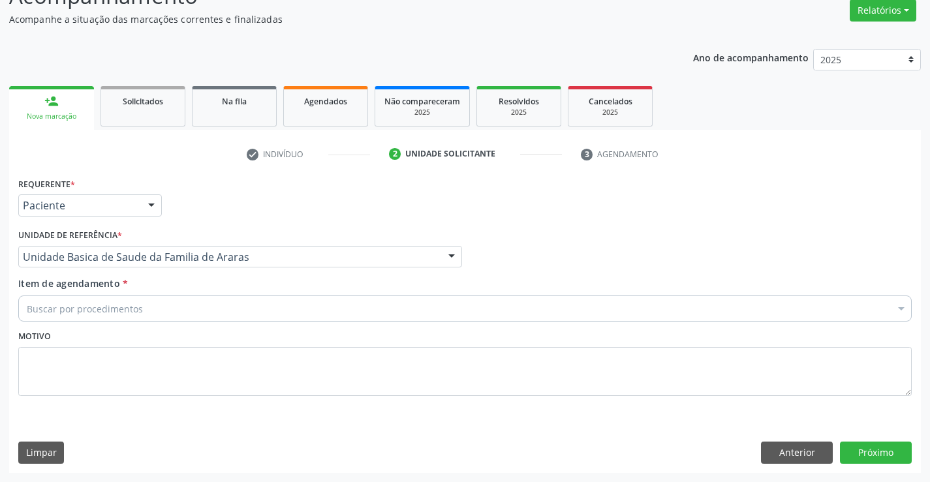
click at [144, 303] on div "Buscar por procedimentos" at bounding box center [464, 309] width 893 height 26
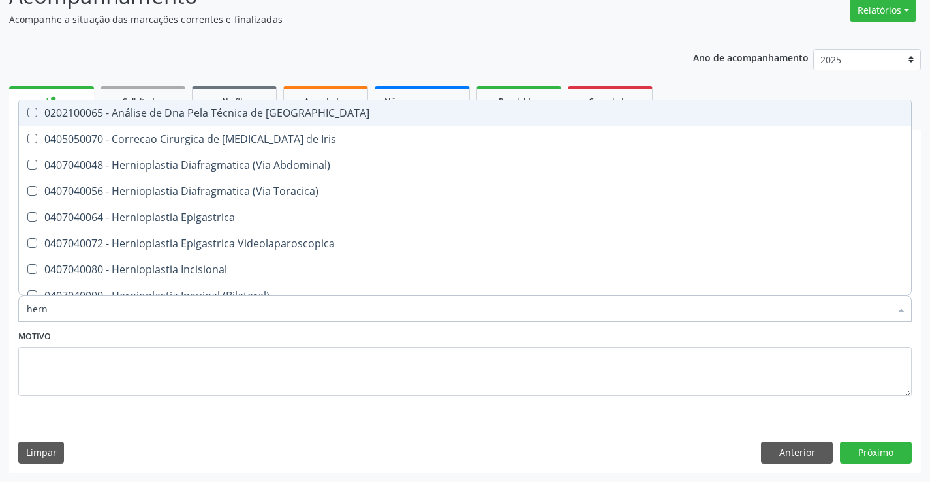
type input "herni"
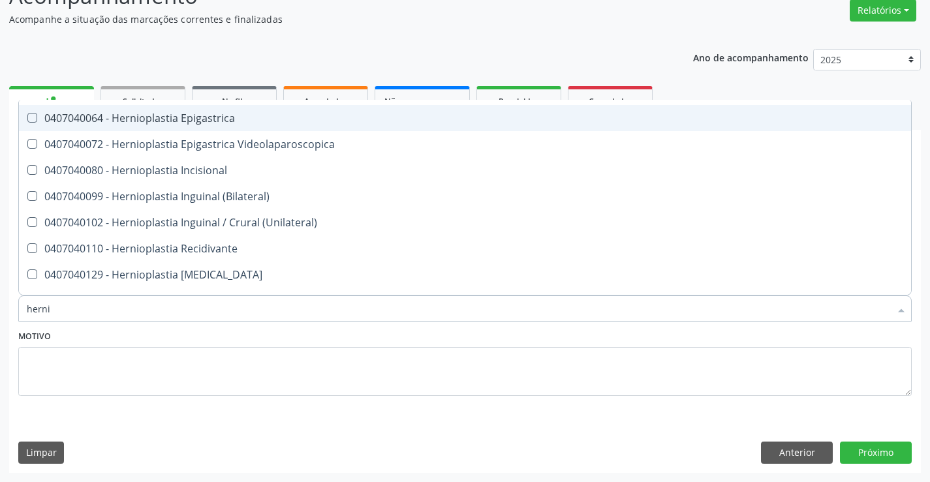
scroll to position [76, 0]
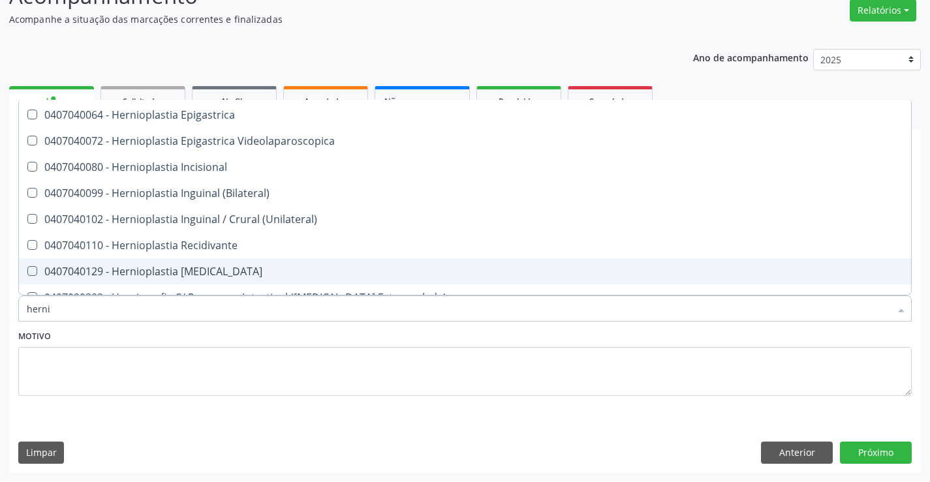
click at [224, 271] on div "0407040129 - Hernioplastia [MEDICAL_DATA]" at bounding box center [465, 271] width 876 height 10
checkbox Umbilical "true"
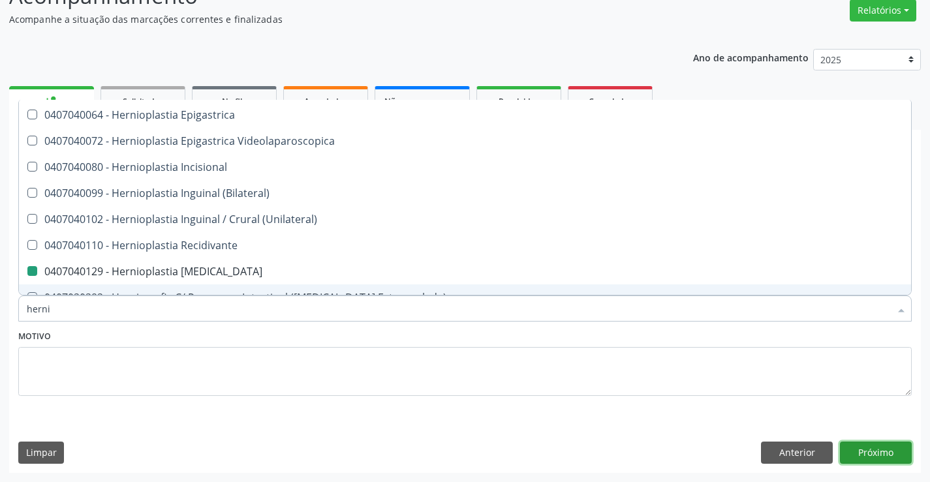
click at [869, 449] on button "Próximo" at bounding box center [876, 453] width 72 height 22
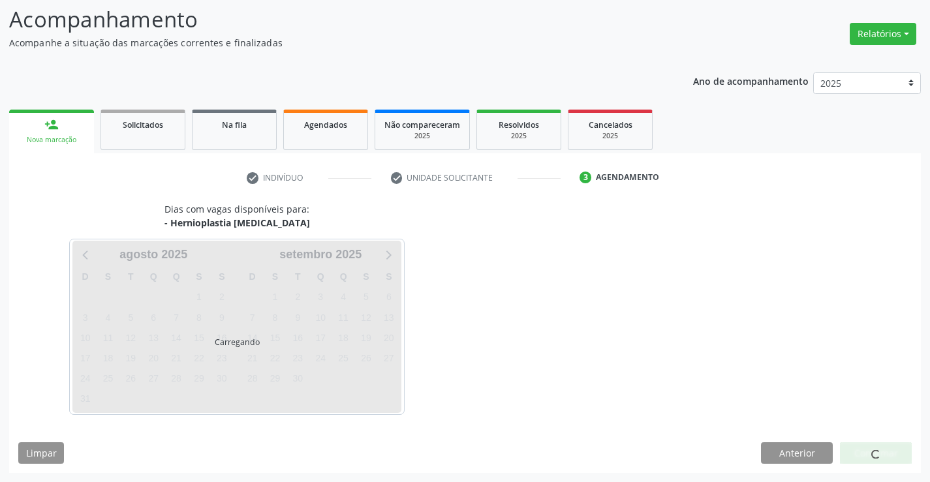
scroll to position [0, 0]
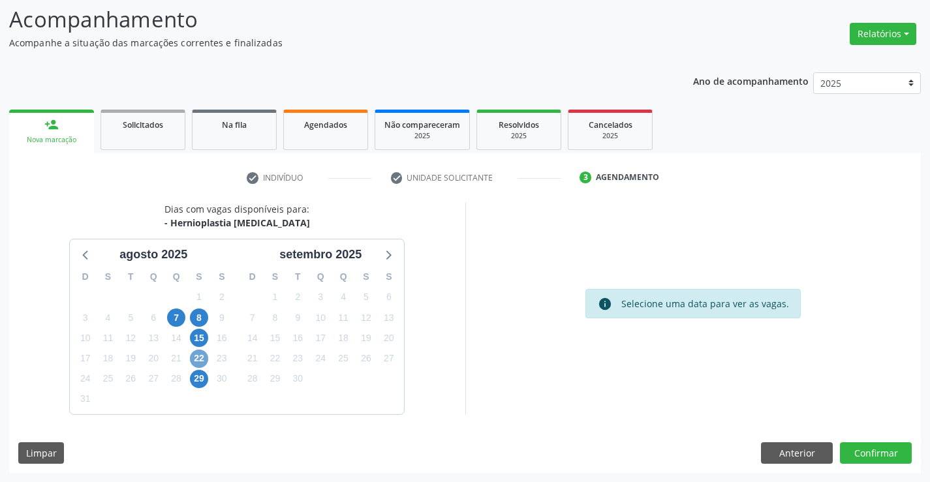
click at [198, 360] on span "22" at bounding box center [199, 359] width 18 height 18
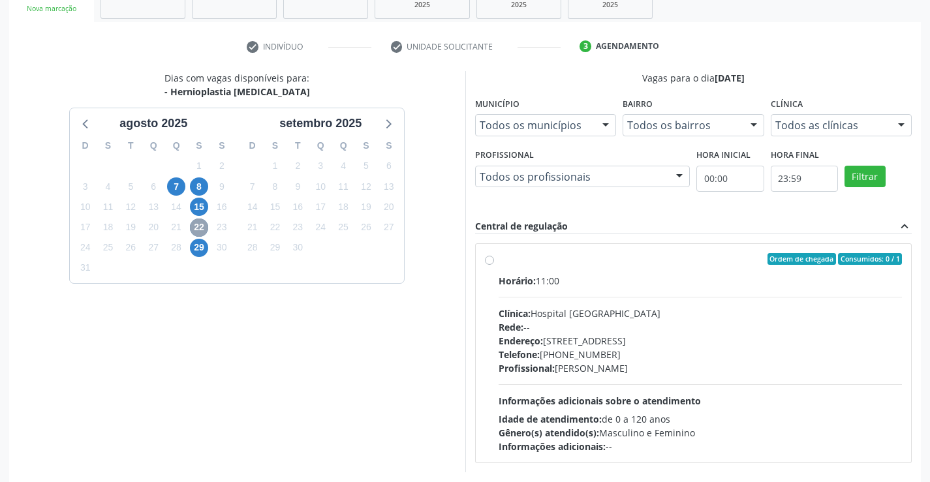
scroll to position [220, 0]
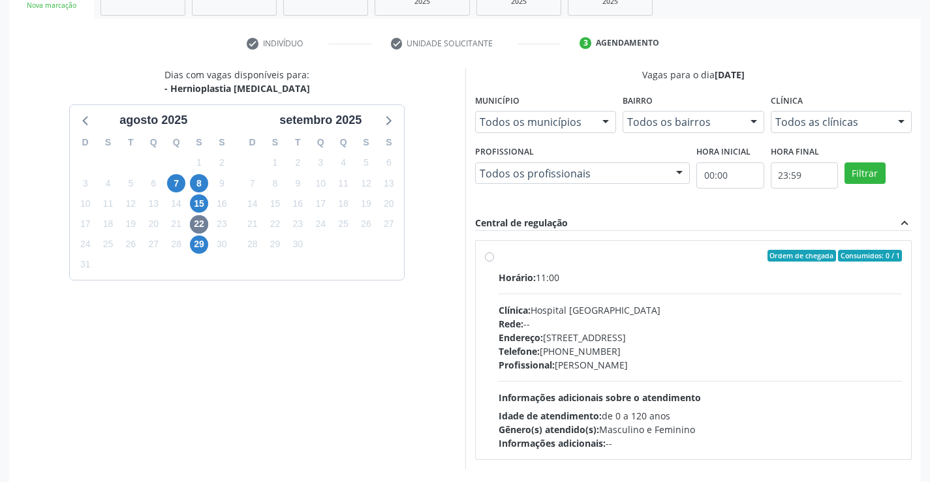
click at [499, 258] on label "Ordem de chegada Consumidos: 0 / 1 Horário: 11:00 Clínica: Hospital [GEOGRAPHIC…" at bounding box center [701, 350] width 404 height 200
click at [491, 258] on input "Ordem de chegada Consumidos: 0 / 1 Horário: 11:00 Clínica: Hospital [GEOGRAPHIC…" at bounding box center [489, 256] width 9 height 12
radio input "true"
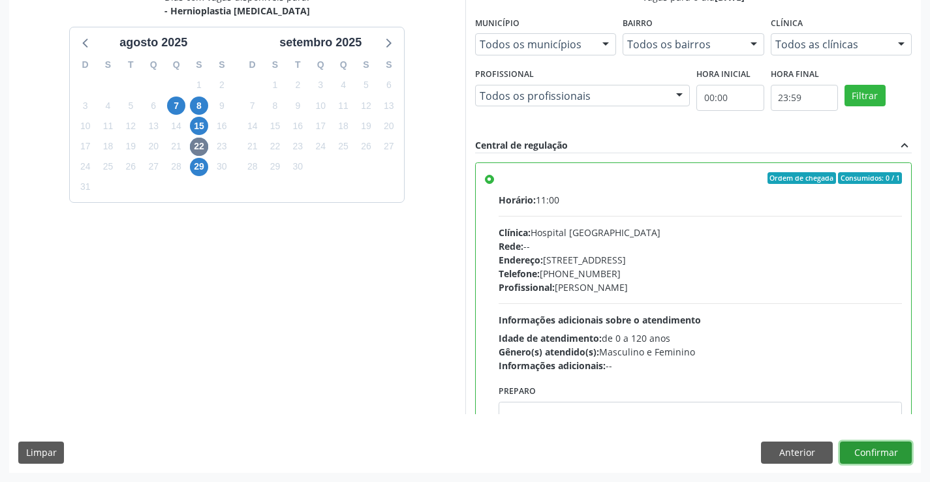
click at [861, 459] on button "Confirmar" at bounding box center [876, 453] width 72 height 22
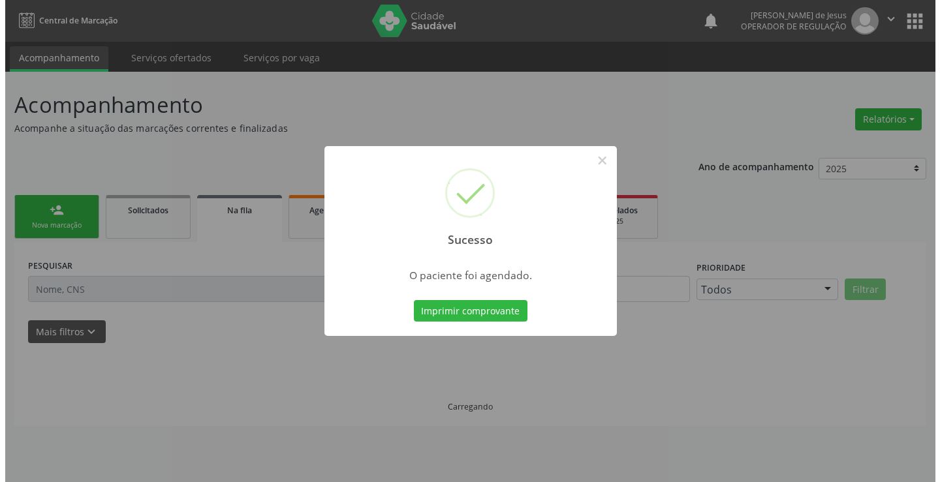
scroll to position [0, 0]
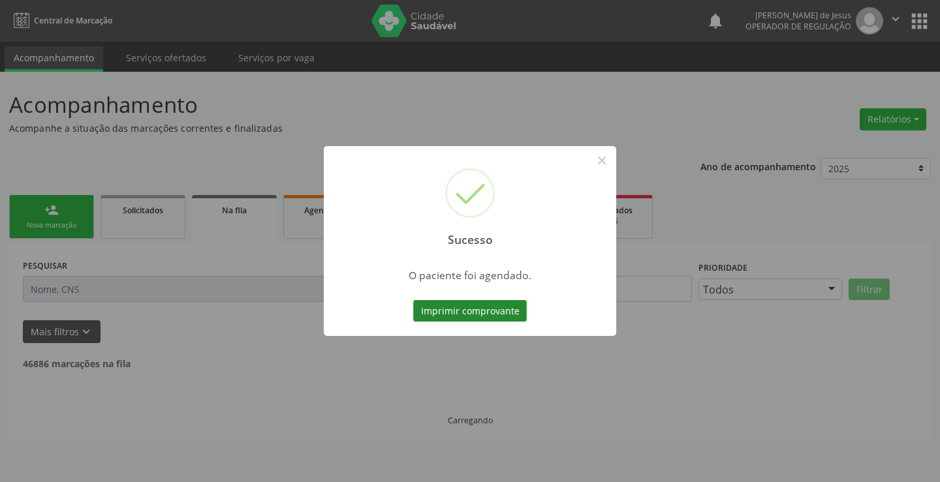
click at [474, 312] on button "Imprimir comprovante" at bounding box center [470, 311] width 114 height 22
